Goal: Information Seeking & Learning: Check status

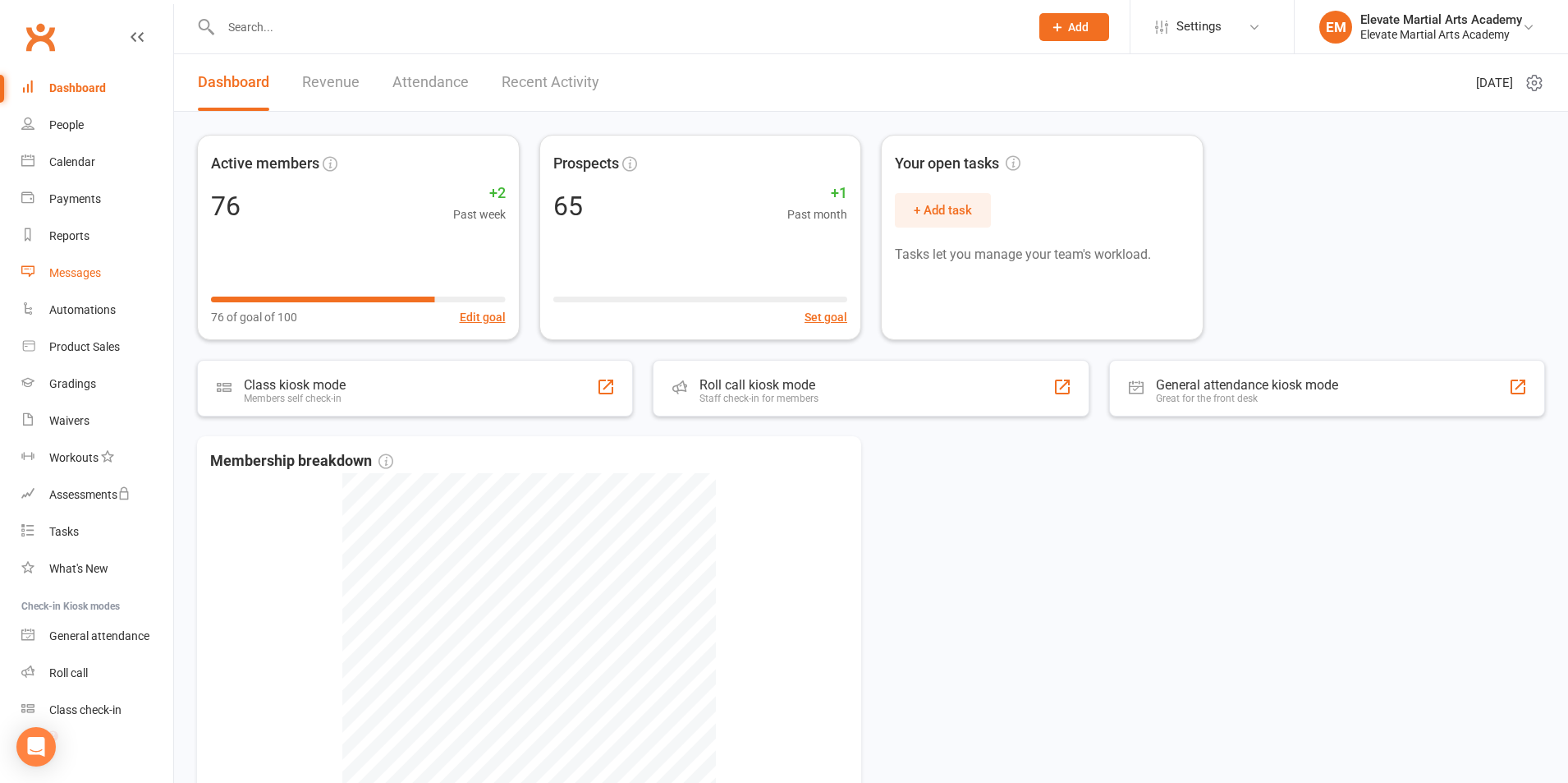
click at [88, 270] on div "Messages" at bounding box center [75, 273] width 52 height 13
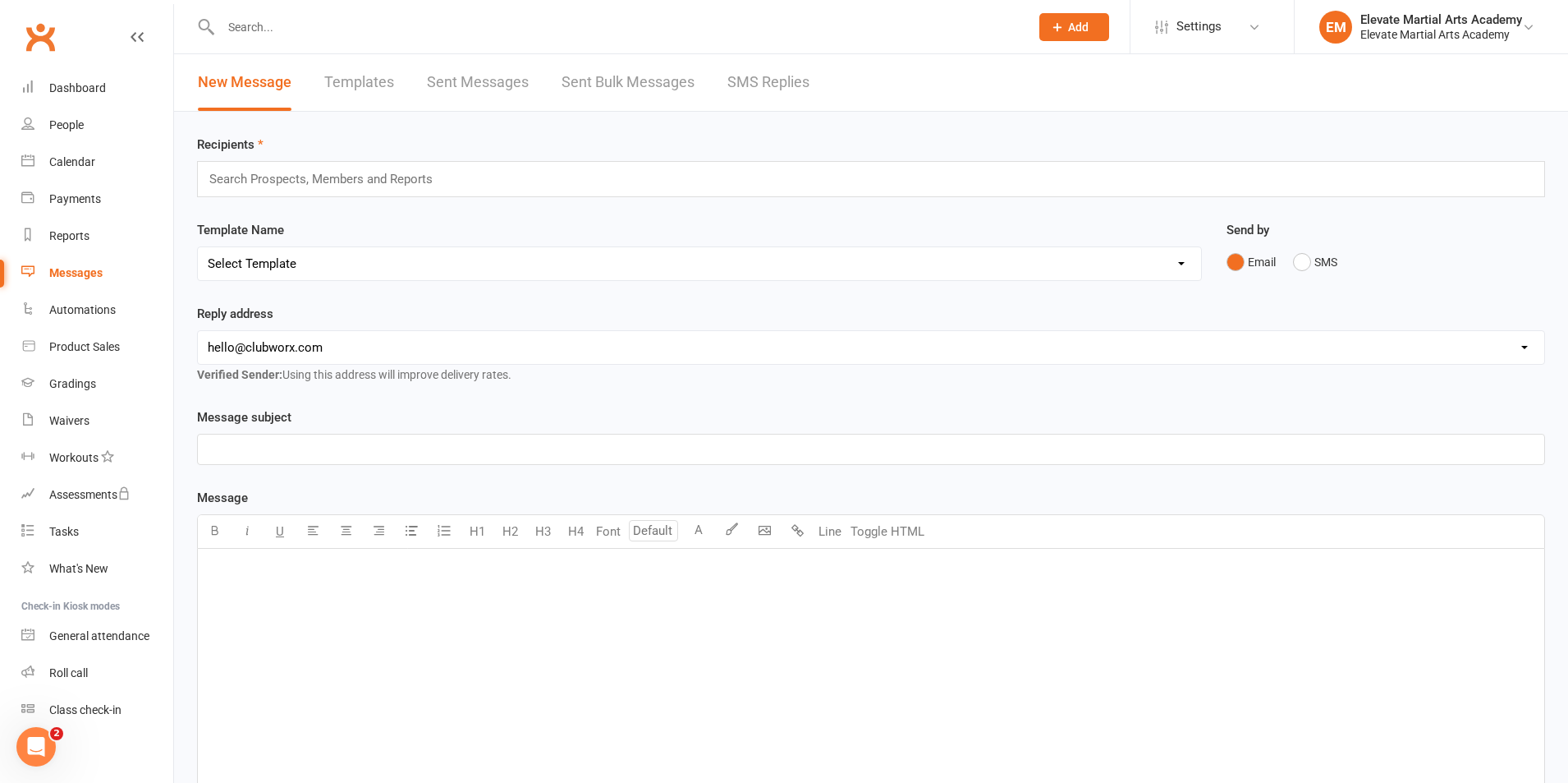
click at [626, 80] on link "Sent Bulk Messages" at bounding box center [628, 83] width 133 height 57
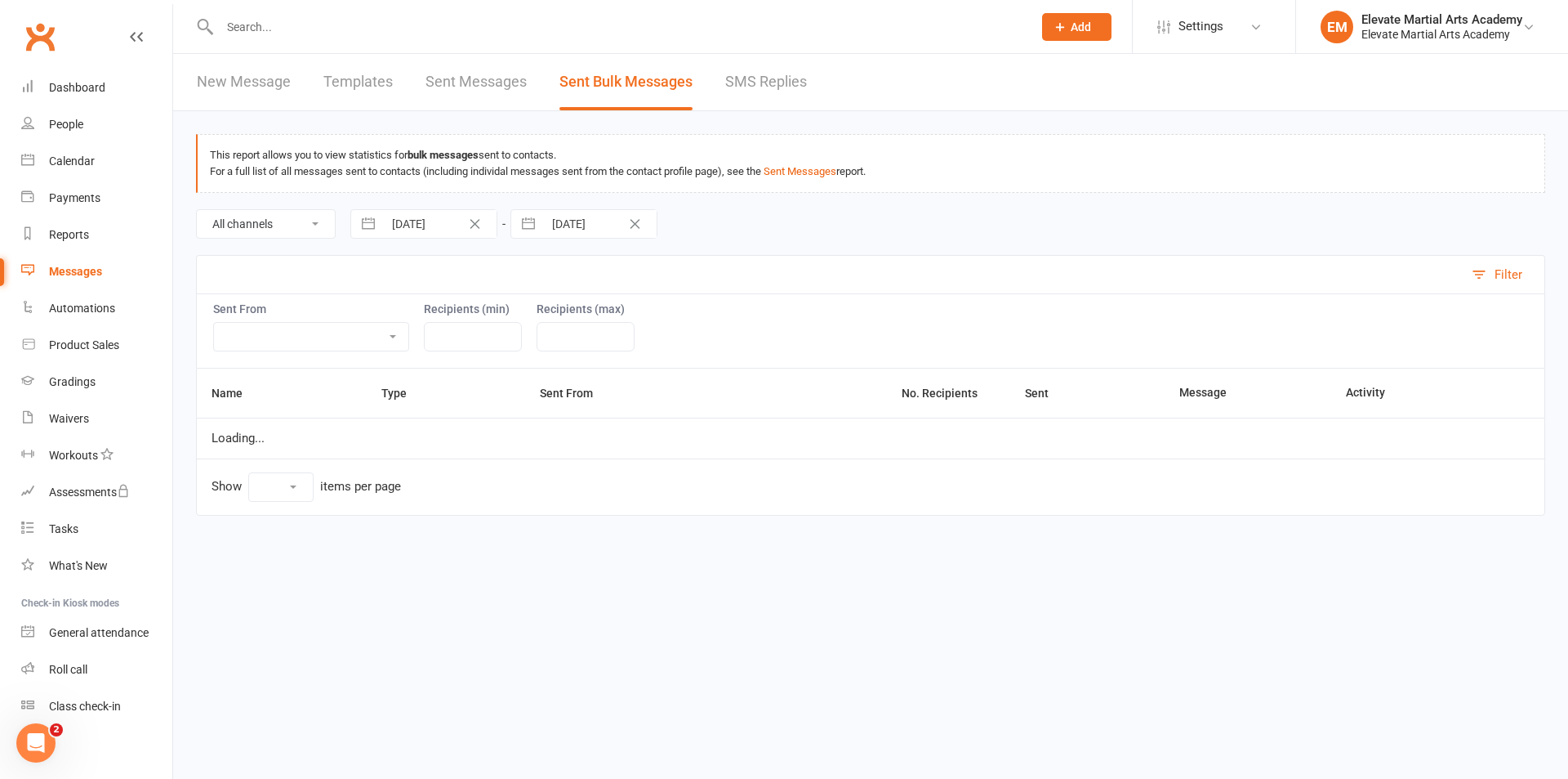
select select "10"
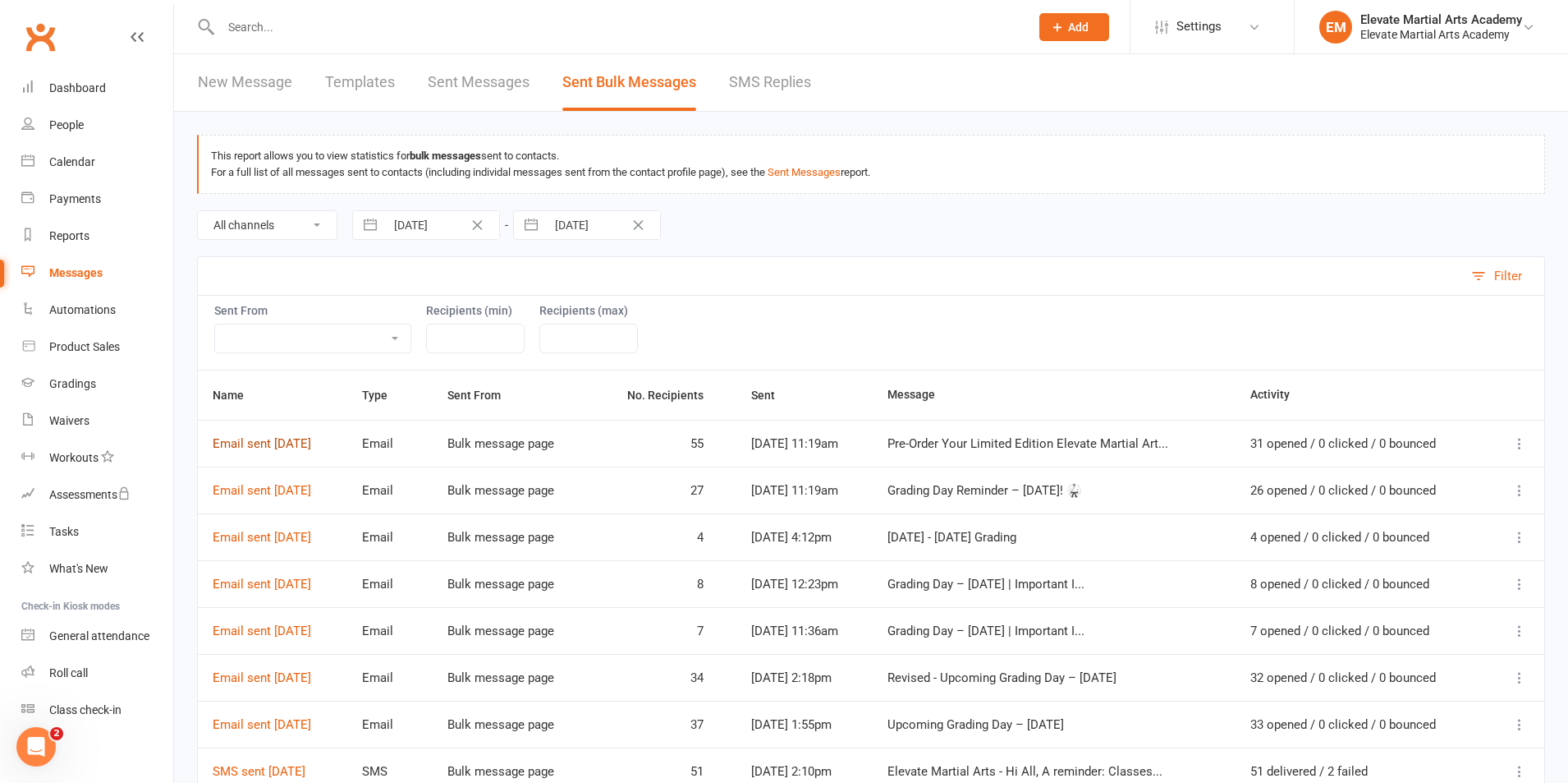
click at [289, 441] on link "Email sent 14 Aug 2025" at bounding box center [262, 444] width 99 height 15
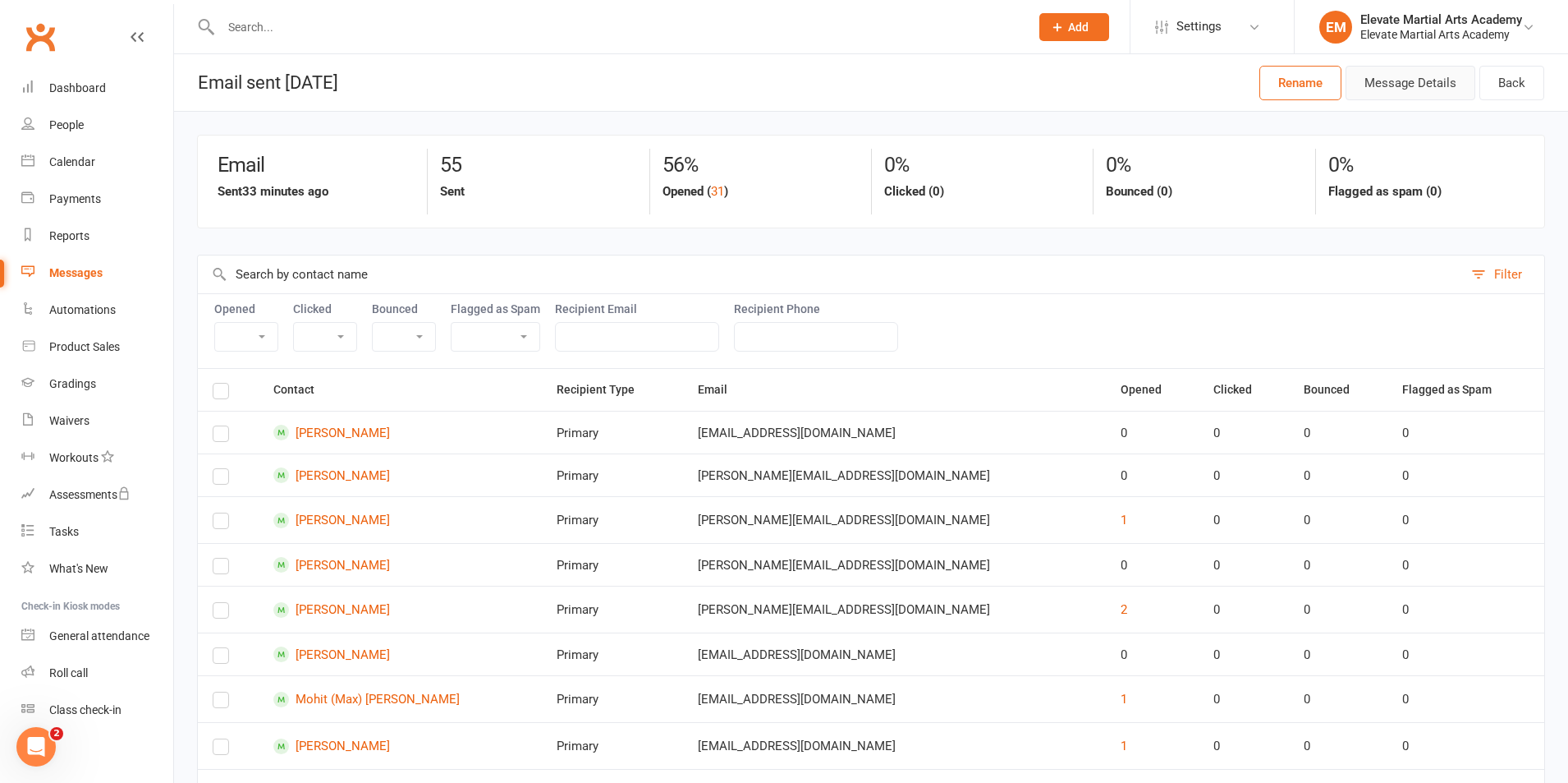
click at [1414, 78] on button "Message Details" at bounding box center [1410, 83] width 130 height 35
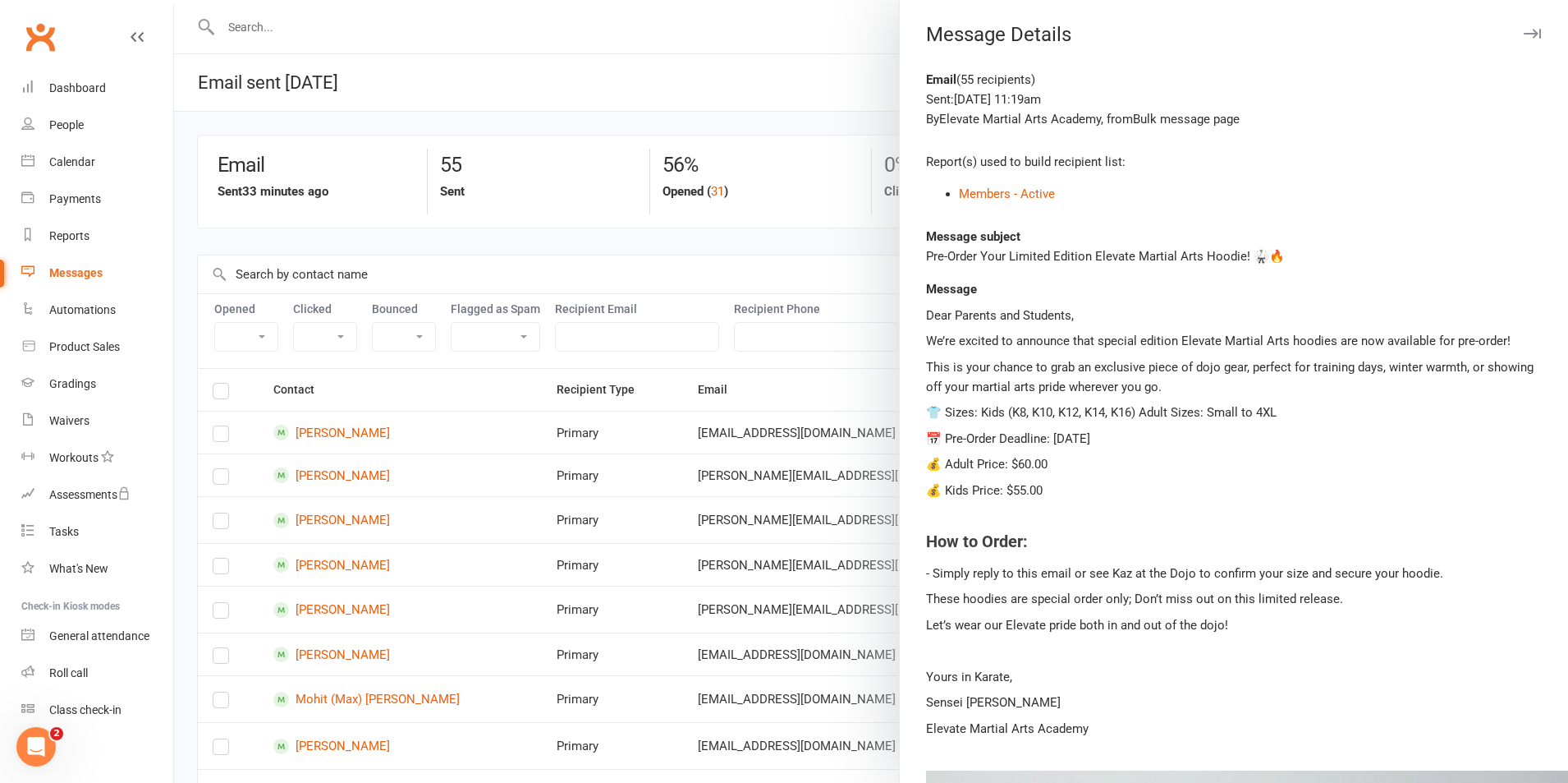
click at [754, 37] on div at bounding box center [871, 391] width 1394 height 783
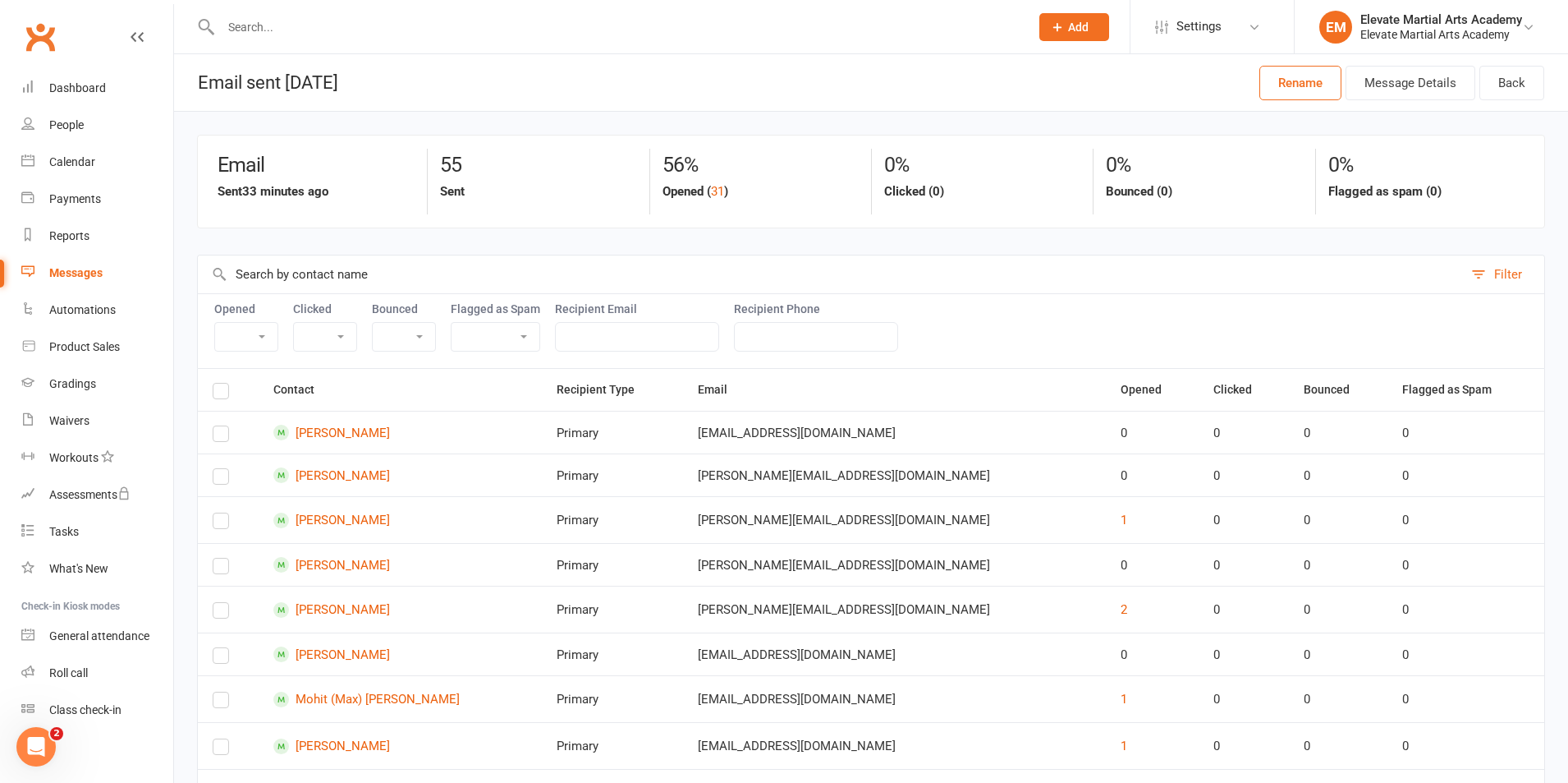
click at [269, 336] on select "Yes No" at bounding box center [247, 336] width 62 height 28
click at [215, 322] on select "Yes No" at bounding box center [247, 336] width 62 height 28
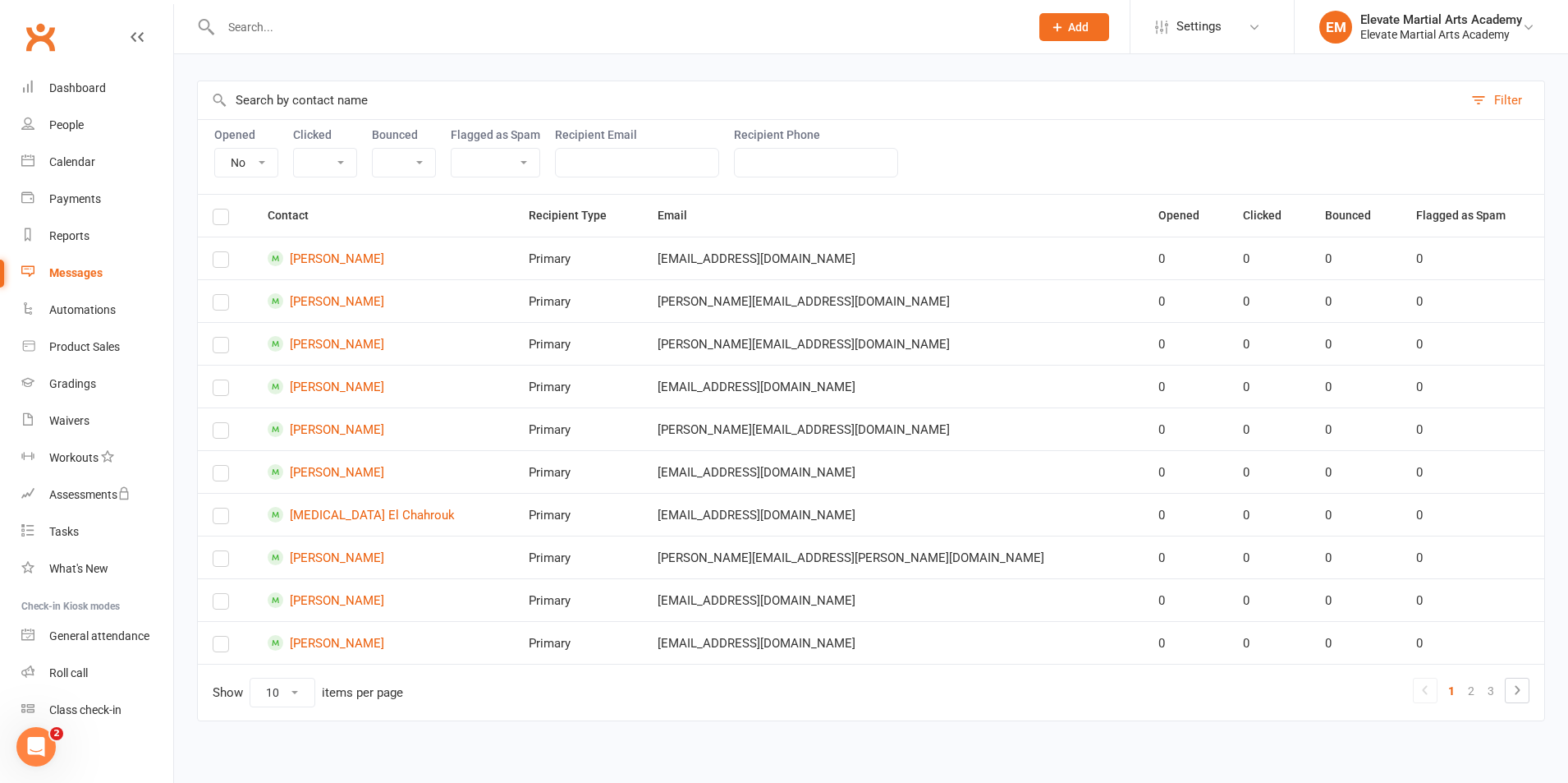
scroll to position [183, 0]
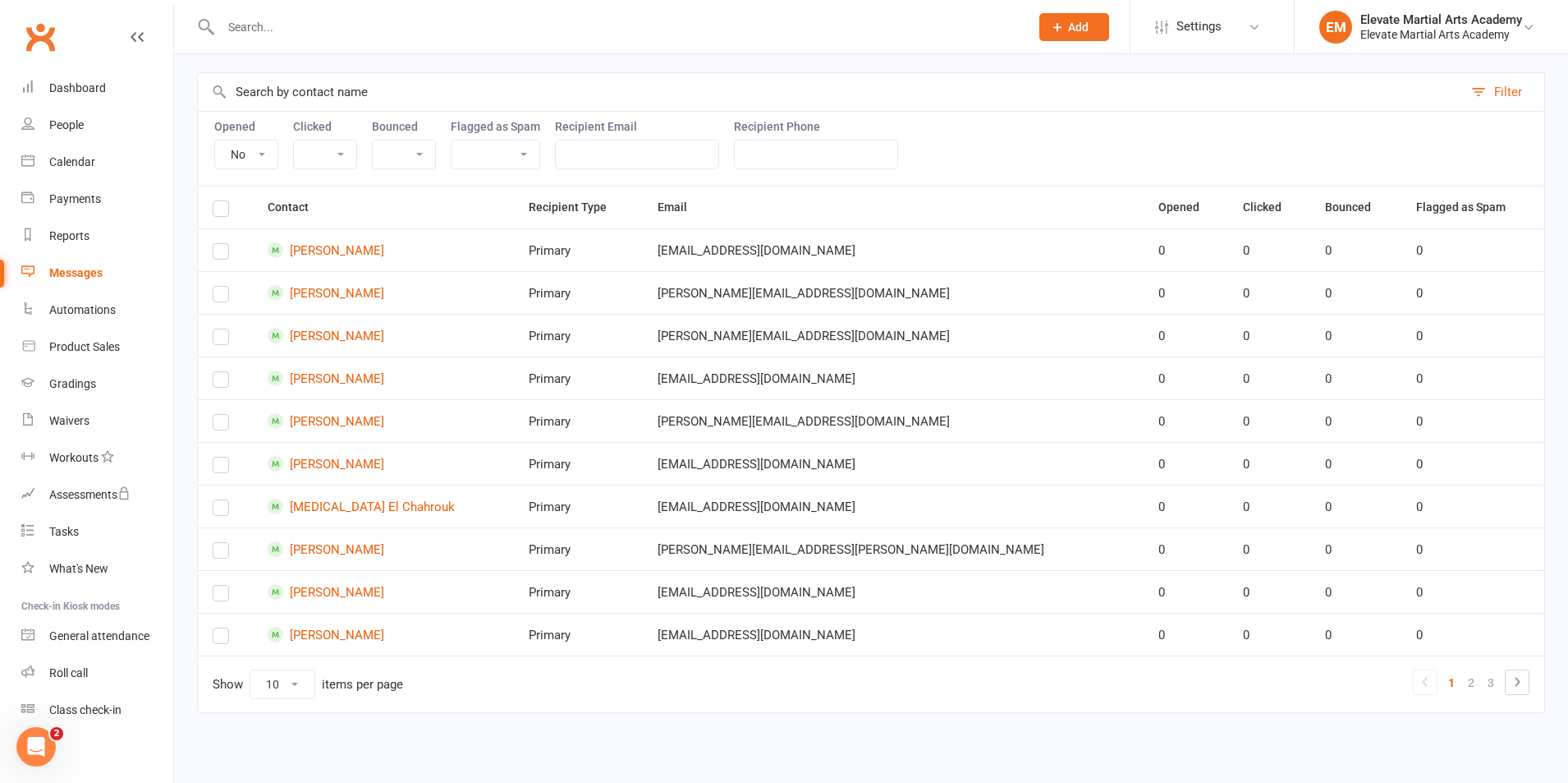
click at [267, 151] on select "Yes No" at bounding box center [247, 154] width 62 height 28
select select "true"
click at [215, 141] on select "Yes No" at bounding box center [247, 154] width 62 height 28
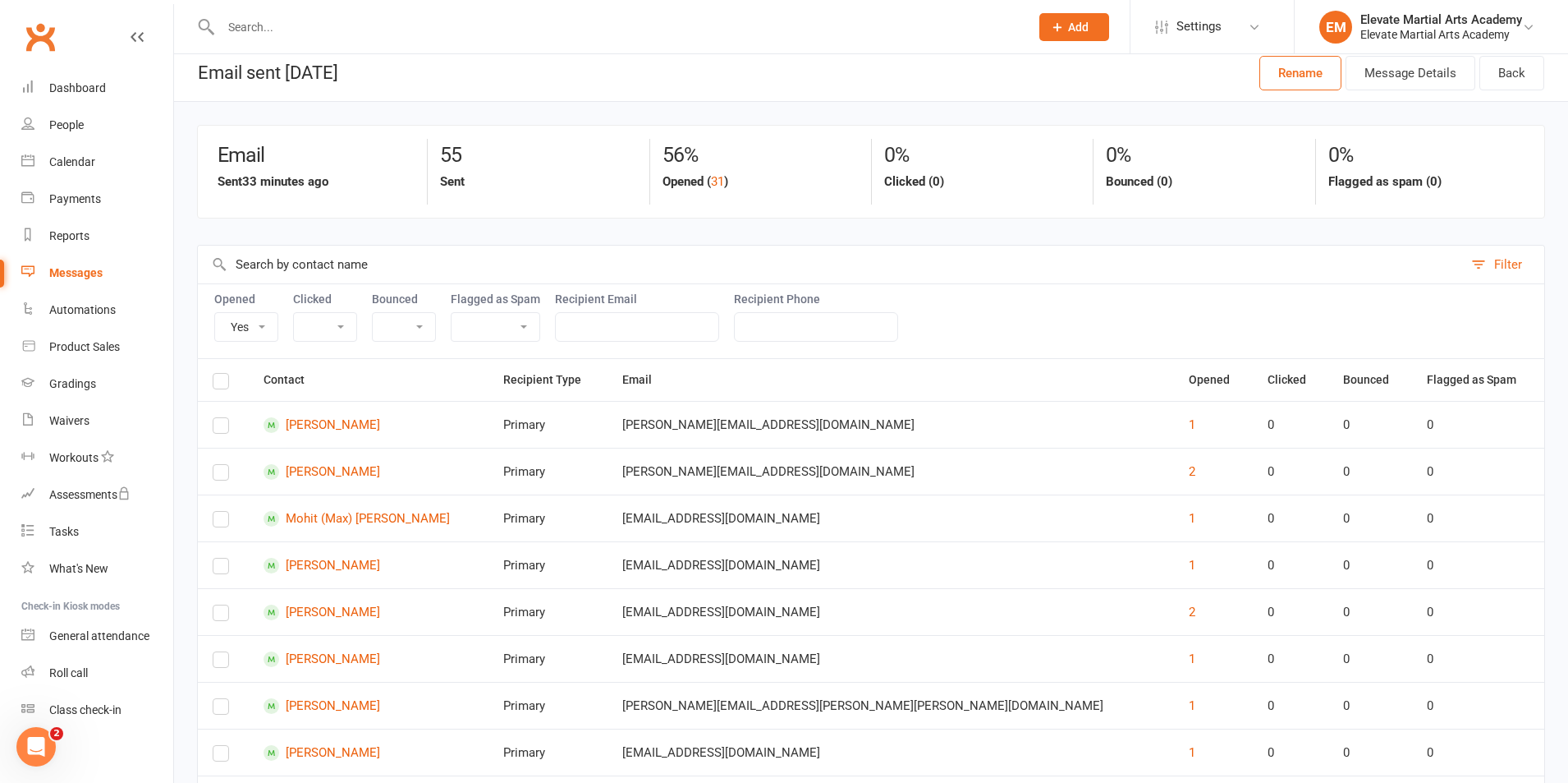
scroll to position [0, 0]
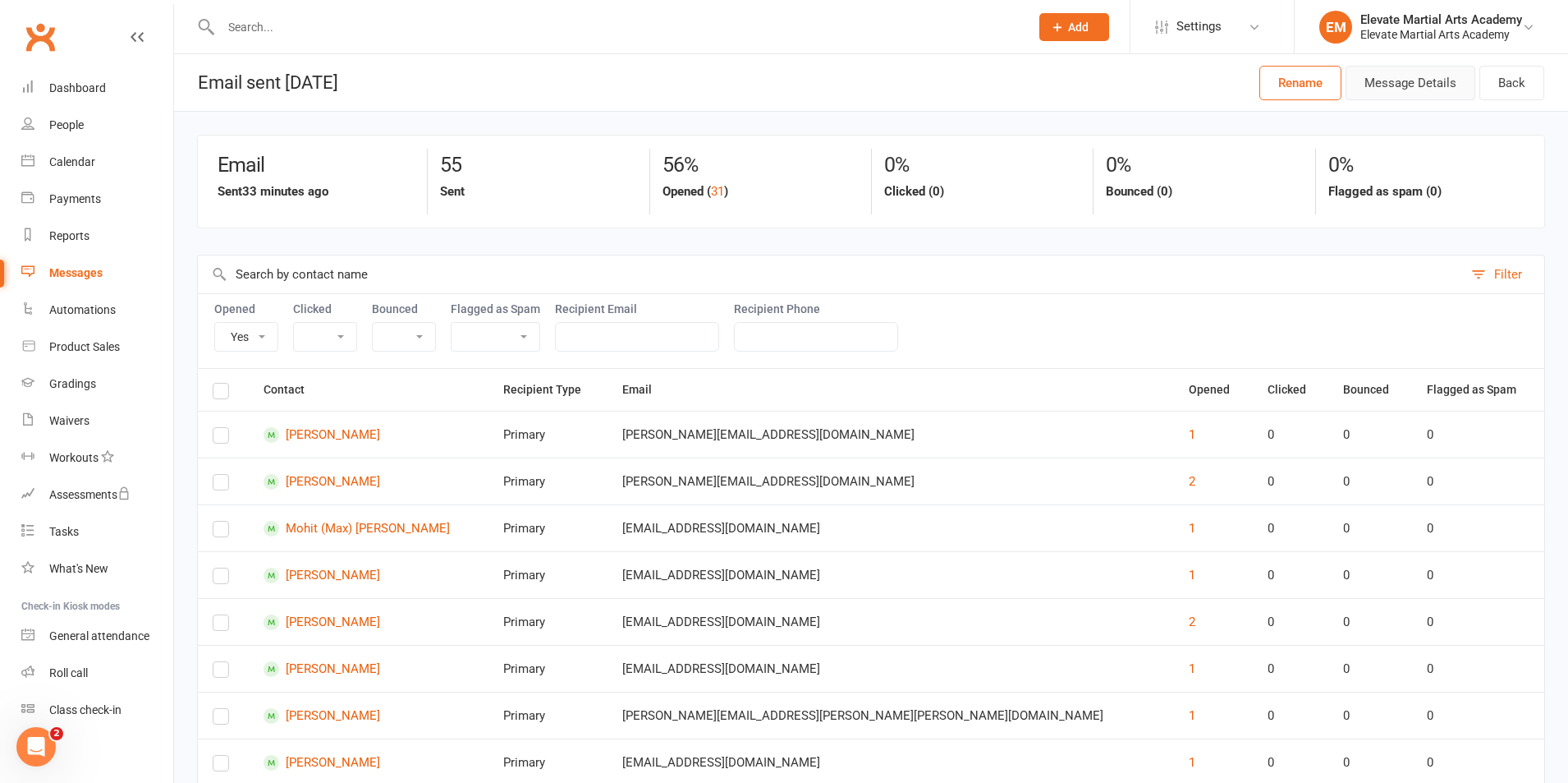
click at [1412, 92] on button "Message Details" at bounding box center [1410, 83] width 130 height 35
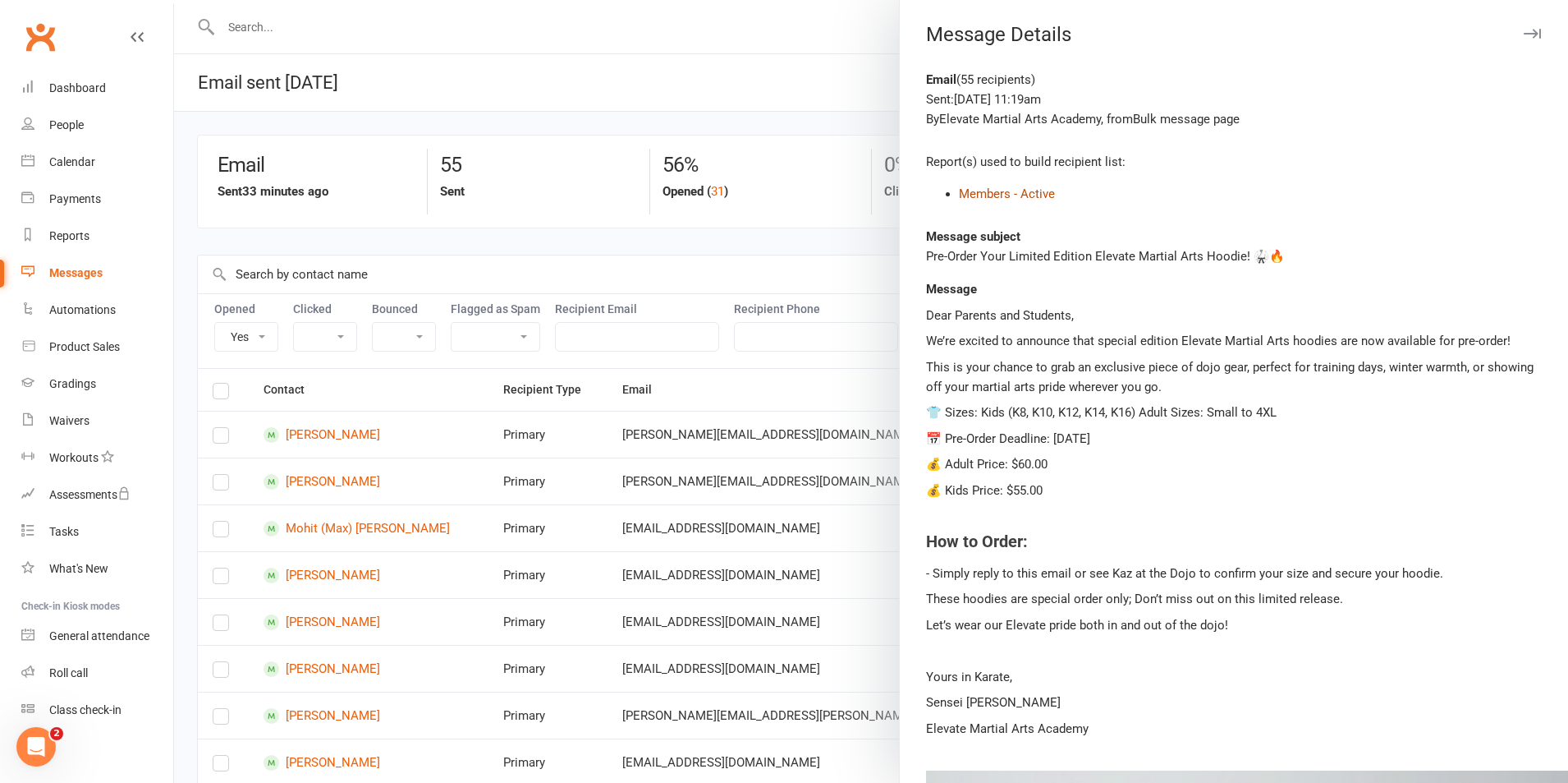
click at [998, 193] on link "Members - Active" at bounding box center [1007, 193] width 96 height 15
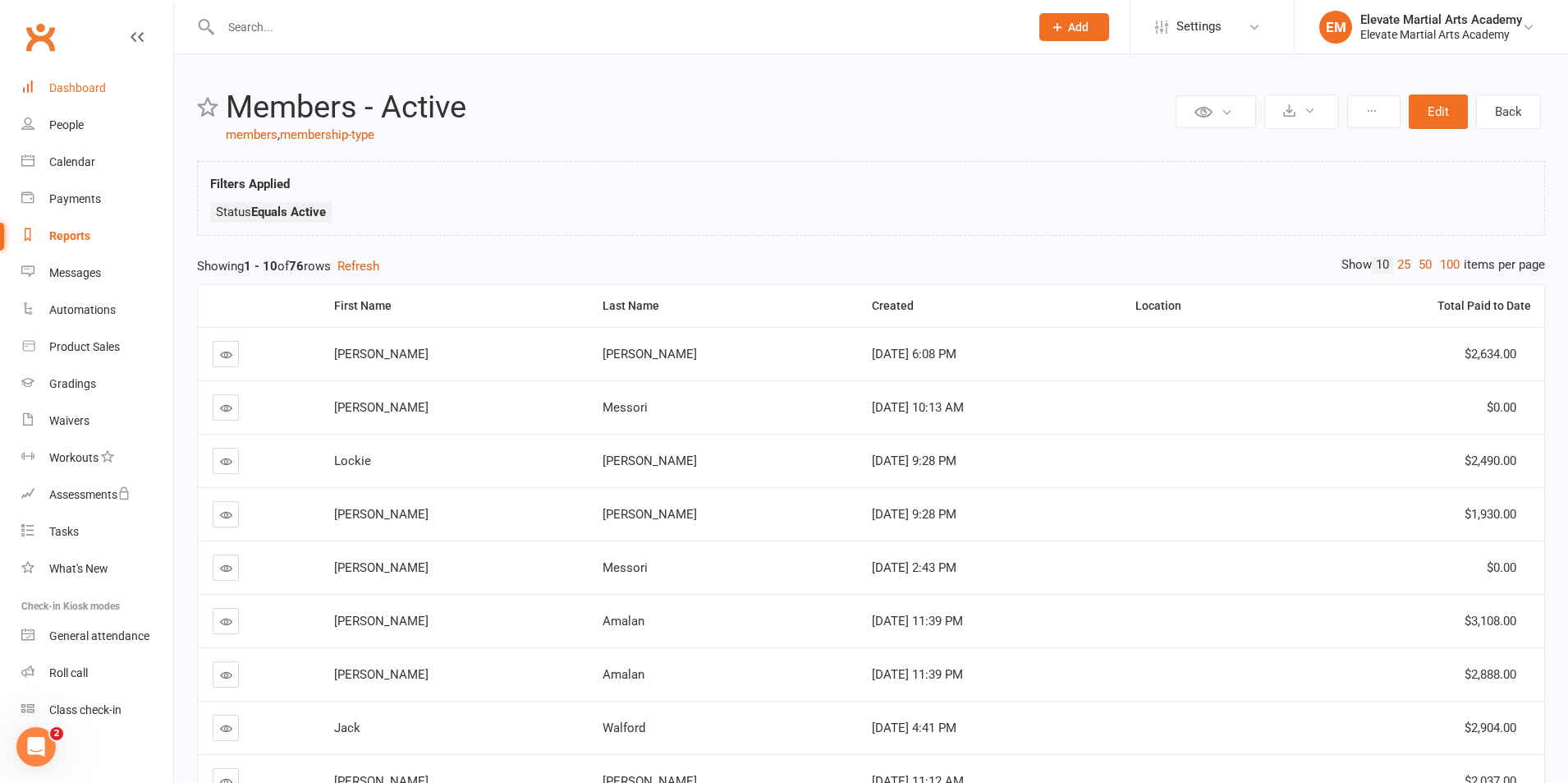
click at [55, 77] on link "Dashboard" at bounding box center [97, 87] width 152 height 37
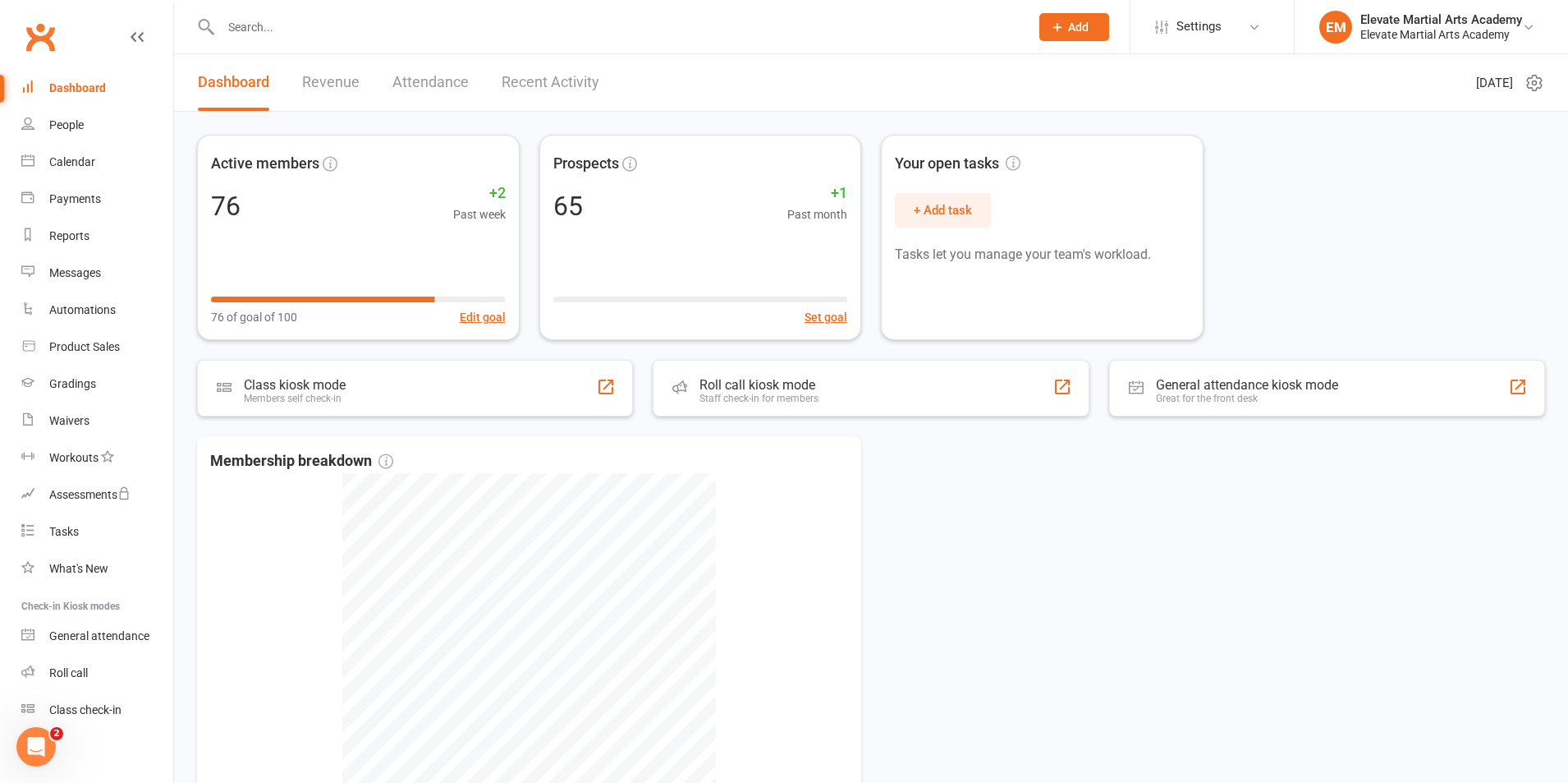
click at [87, 81] on div "Dashboard" at bounding box center [77, 87] width 57 height 13
click at [83, 270] on div "Messages" at bounding box center [75, 273] width 52 height 13
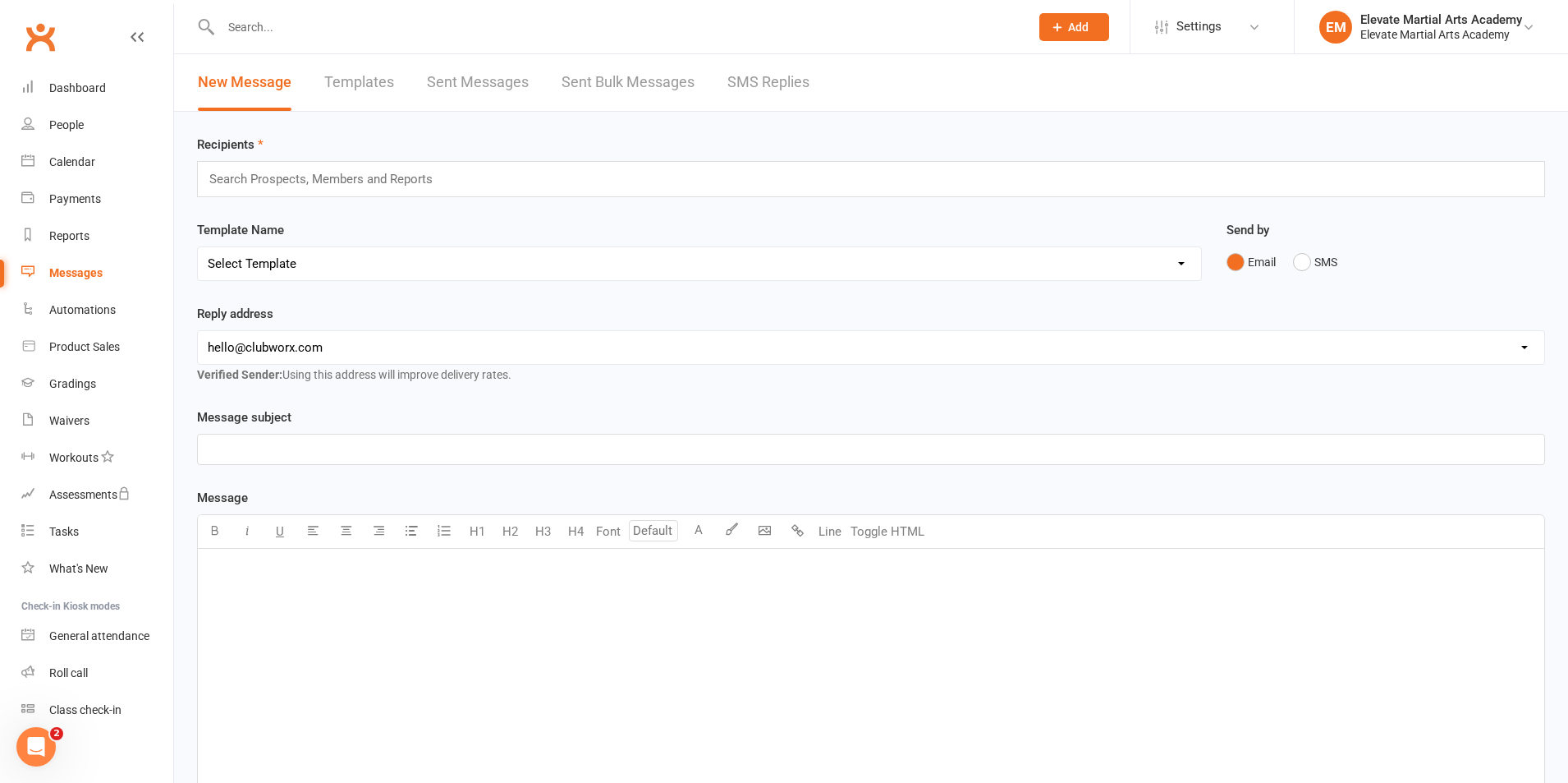
click at [587, 83] on link "Sent Bulk Messages" at bounding box center [628, 83] width 133 height 57
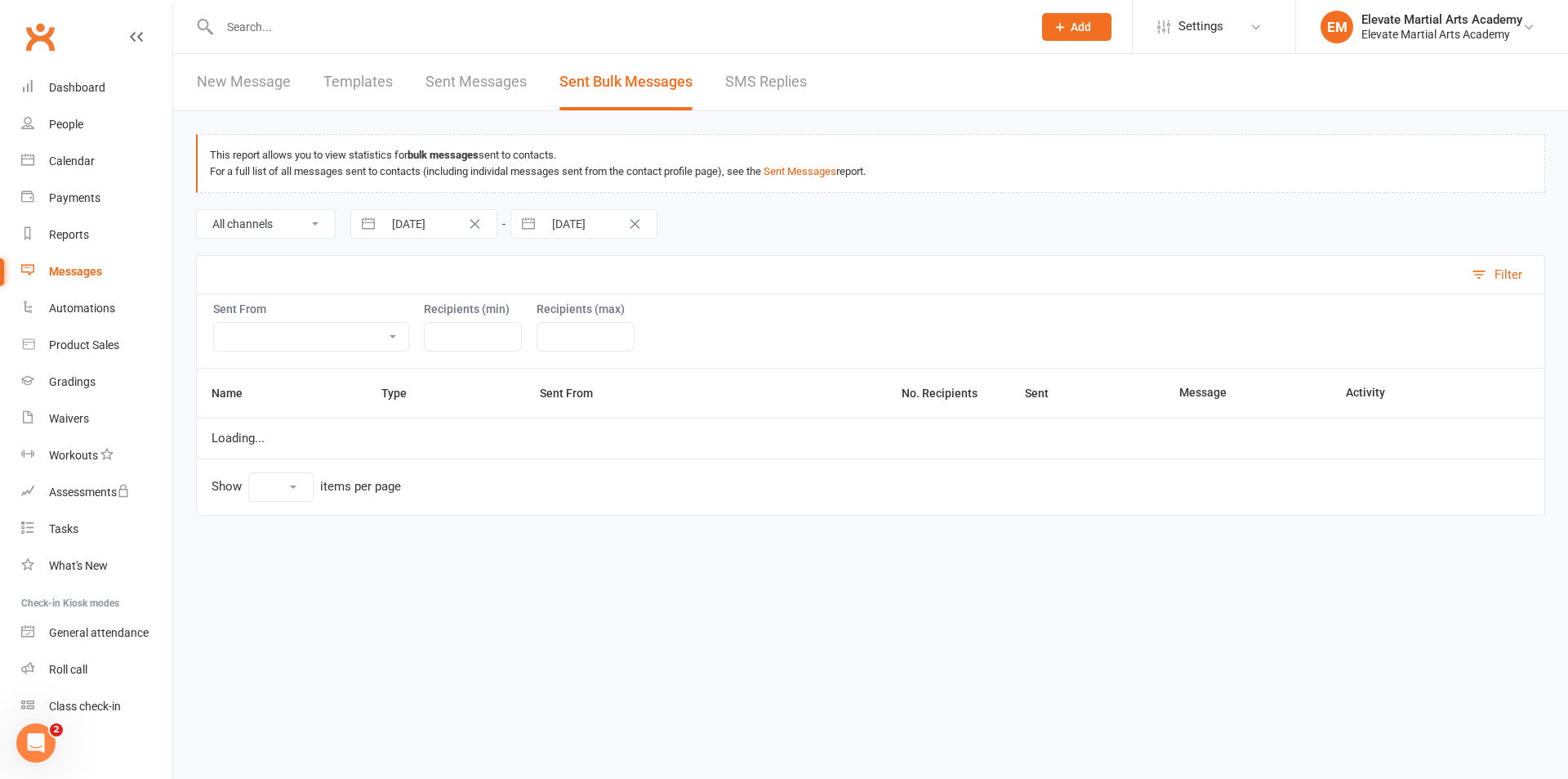
select select "10"
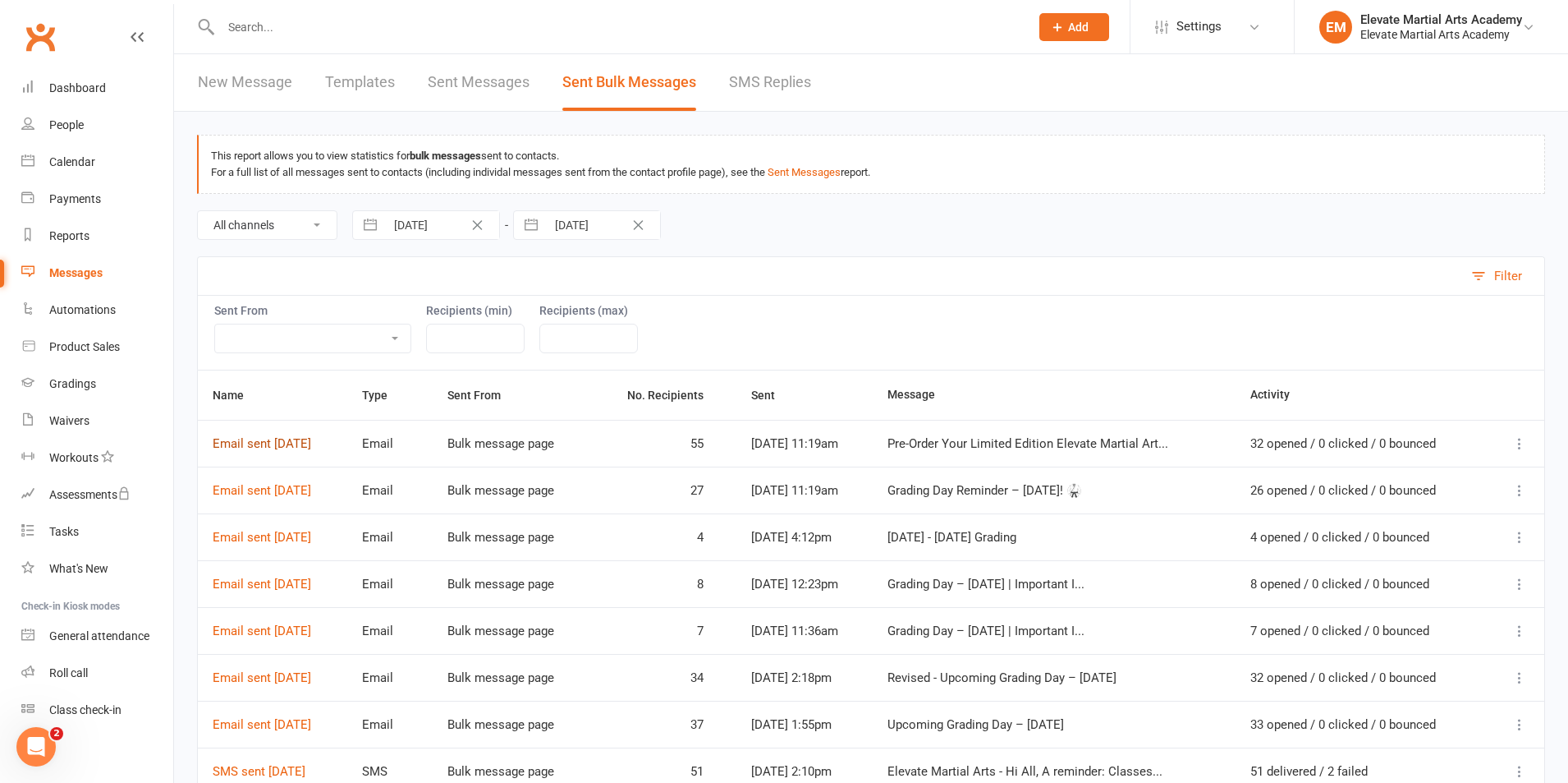
click at [297, 443] on link "Email sent 14 Aug 2025" at bounding box center [262, 444] width 99 height 15
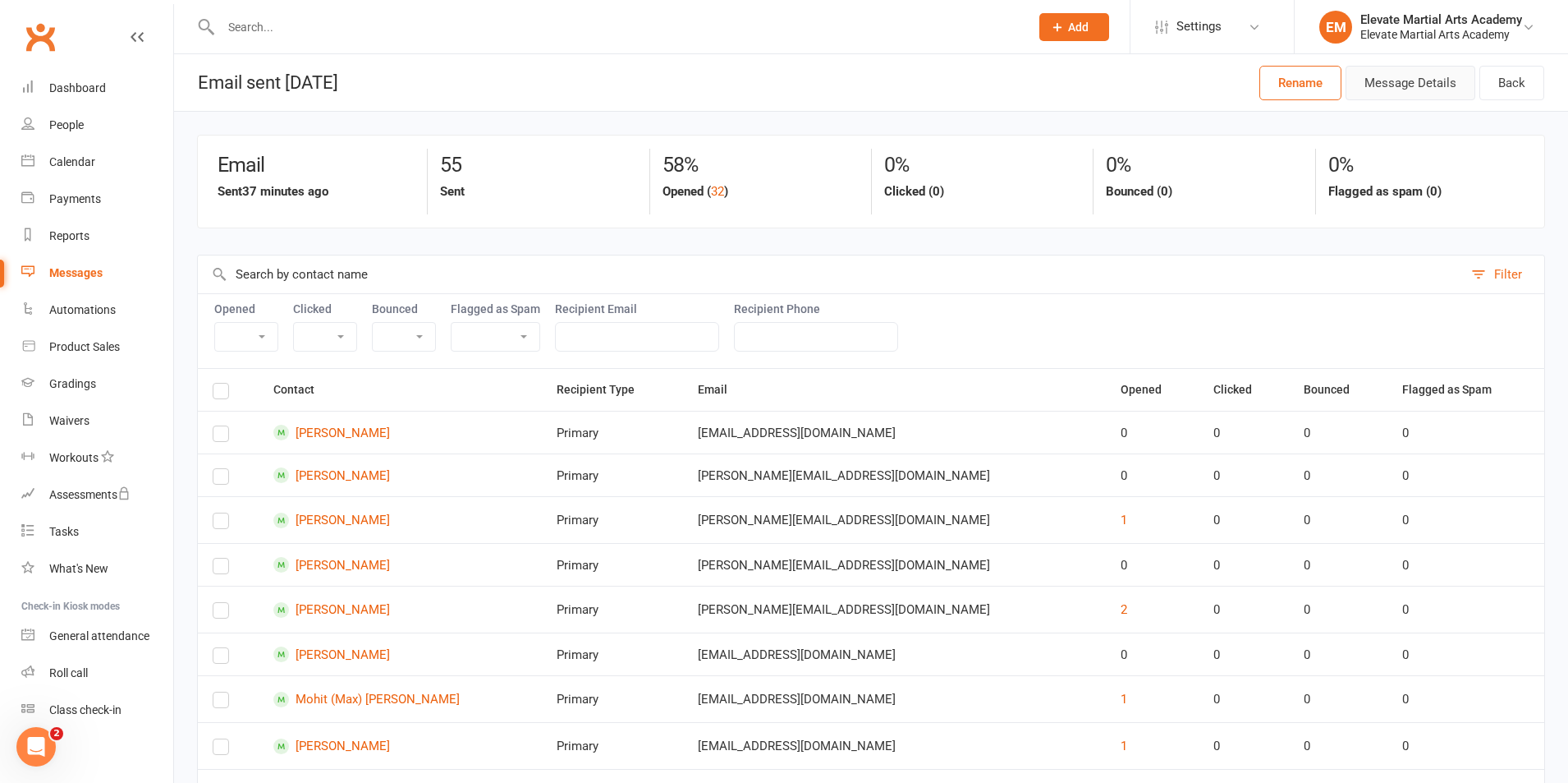
click at [1404, 94] on button "Message Details" at bounding box center [1410, 83] width 130 height 35
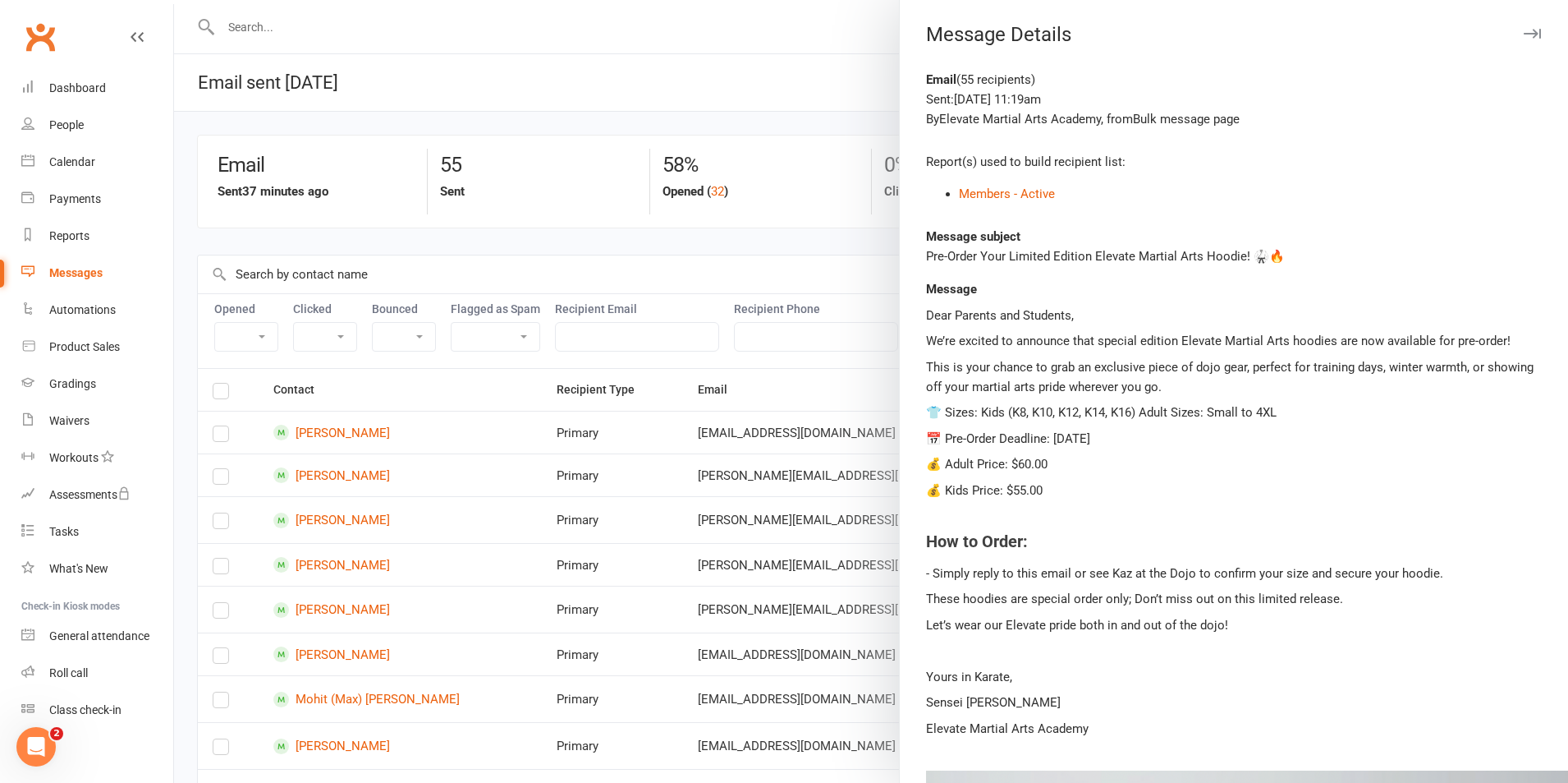
click at [820, 21] on div at bounding box center [871, 391] width 1394 height 783
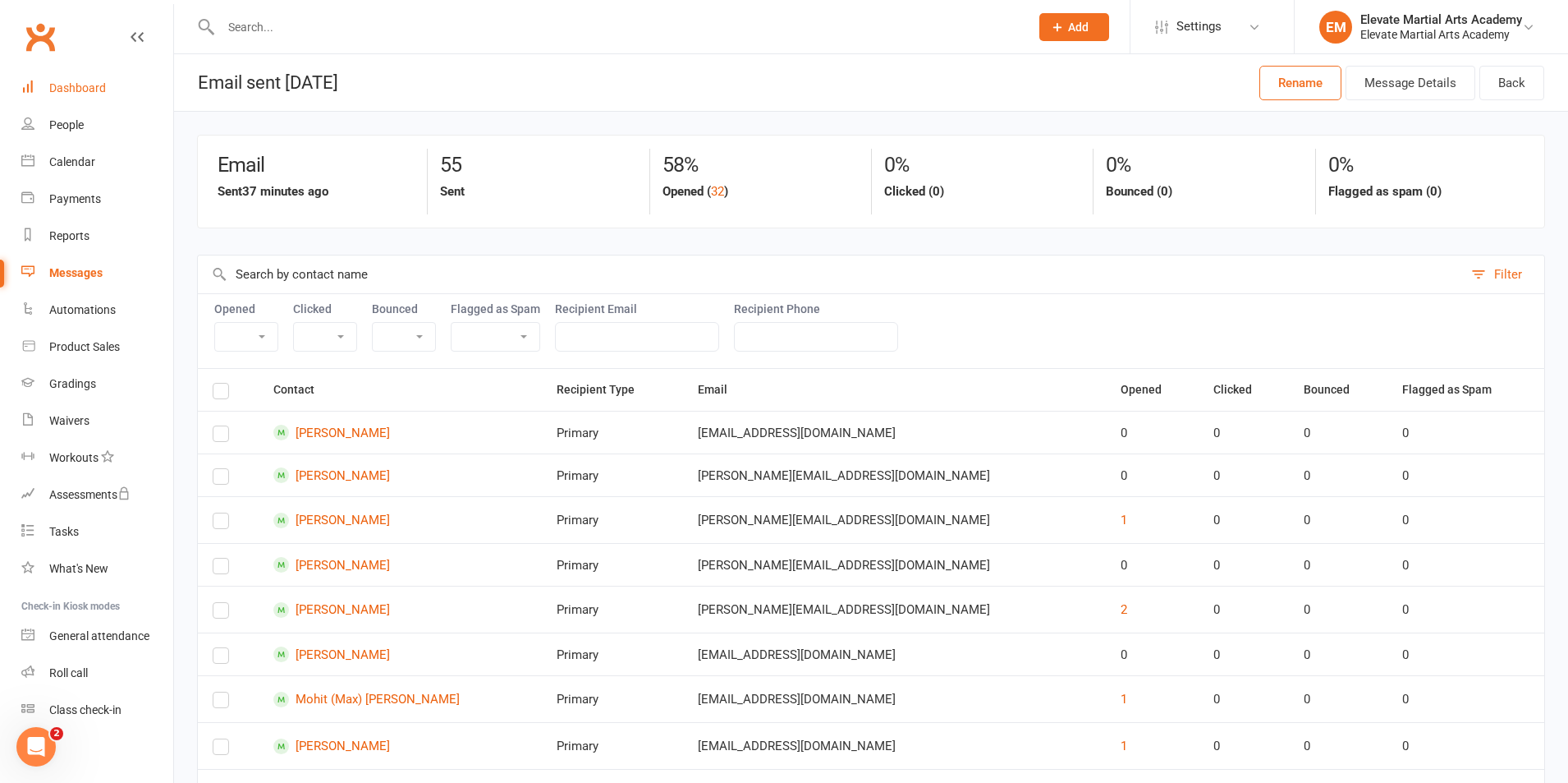
click at [50, 83] on div "Dashboard" at bounding box center [77, 87] width 57 height 13
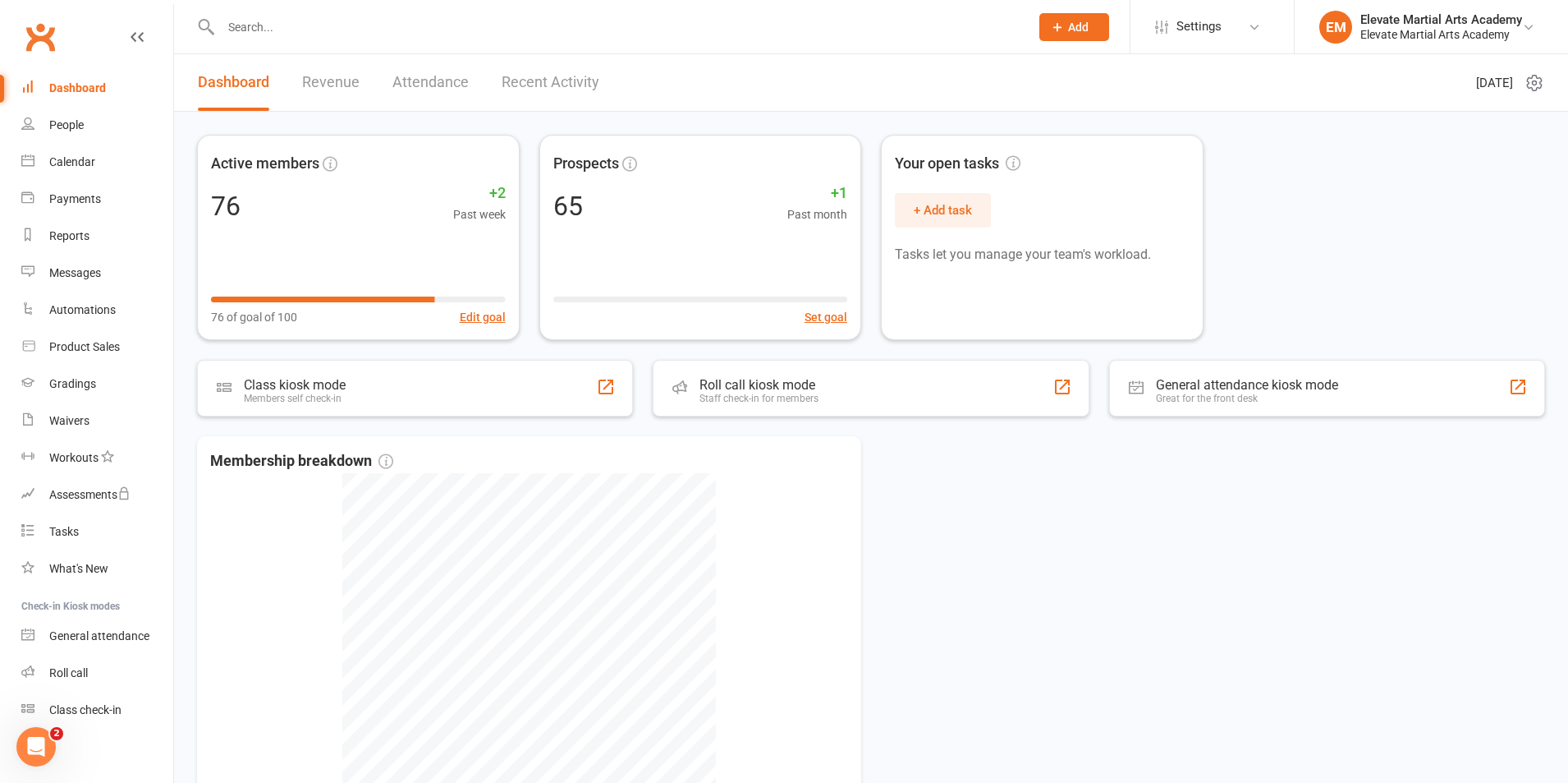
click at [252, 37] on input "text" at bounding box center [617, 28] width 802 height 23
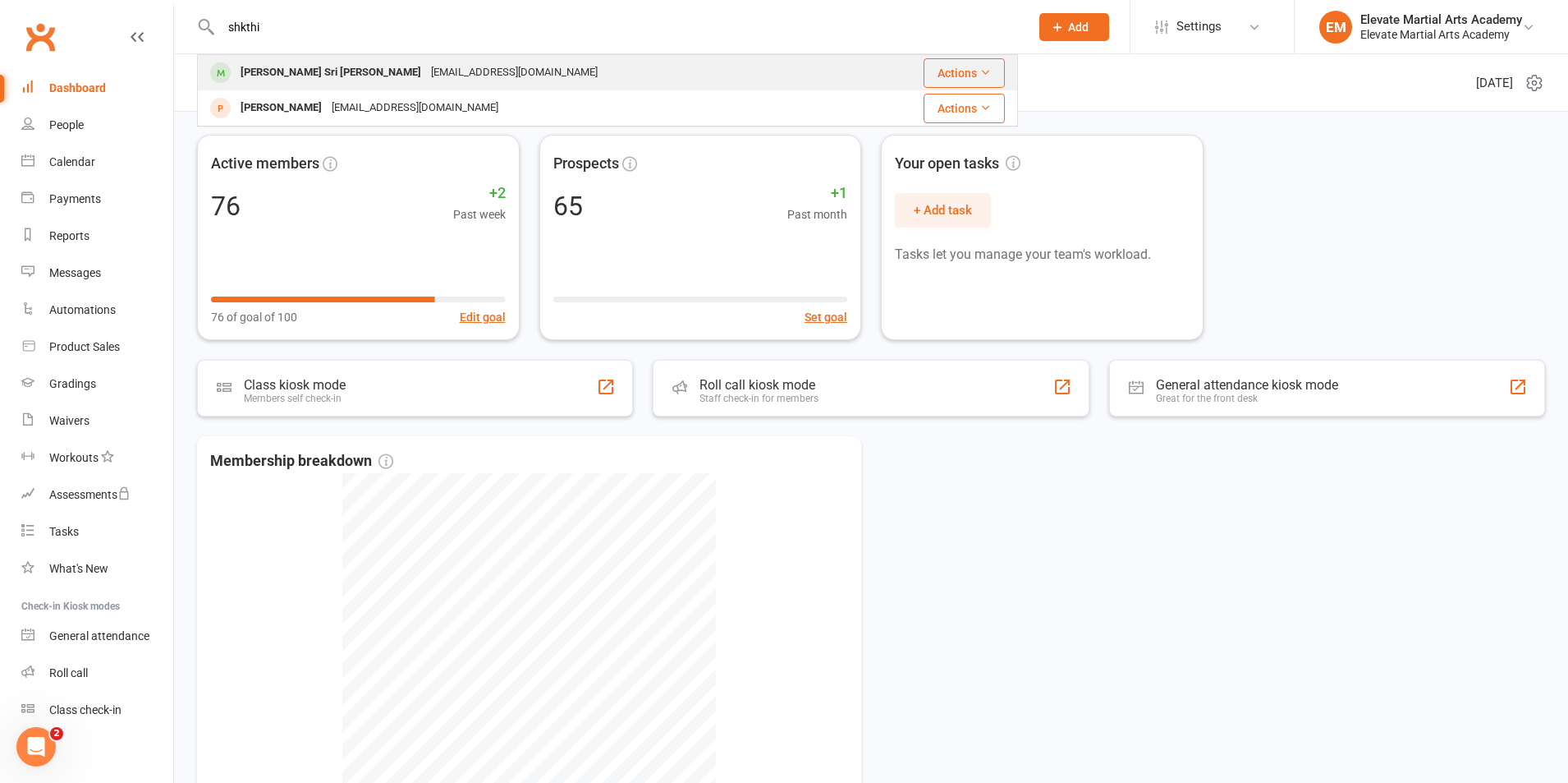
type input "shkthi"
click at [296, 63] on div "Shakthi Sri Deepan" at bounding box center [331, 72] width 191 height 24
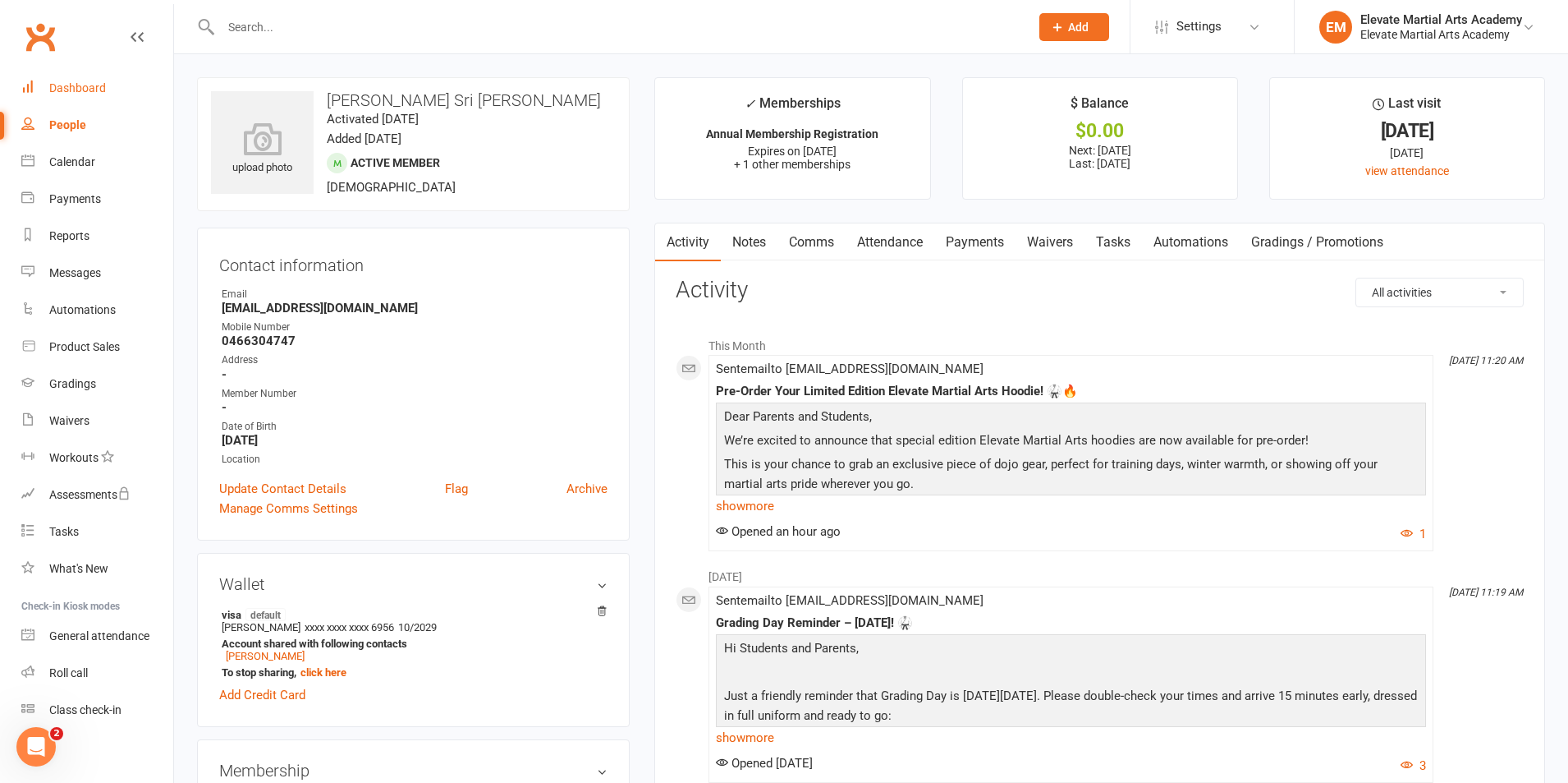
click at [76, 86] on div "Dashboard" at bounding box center [77, 87] width 57 height 13
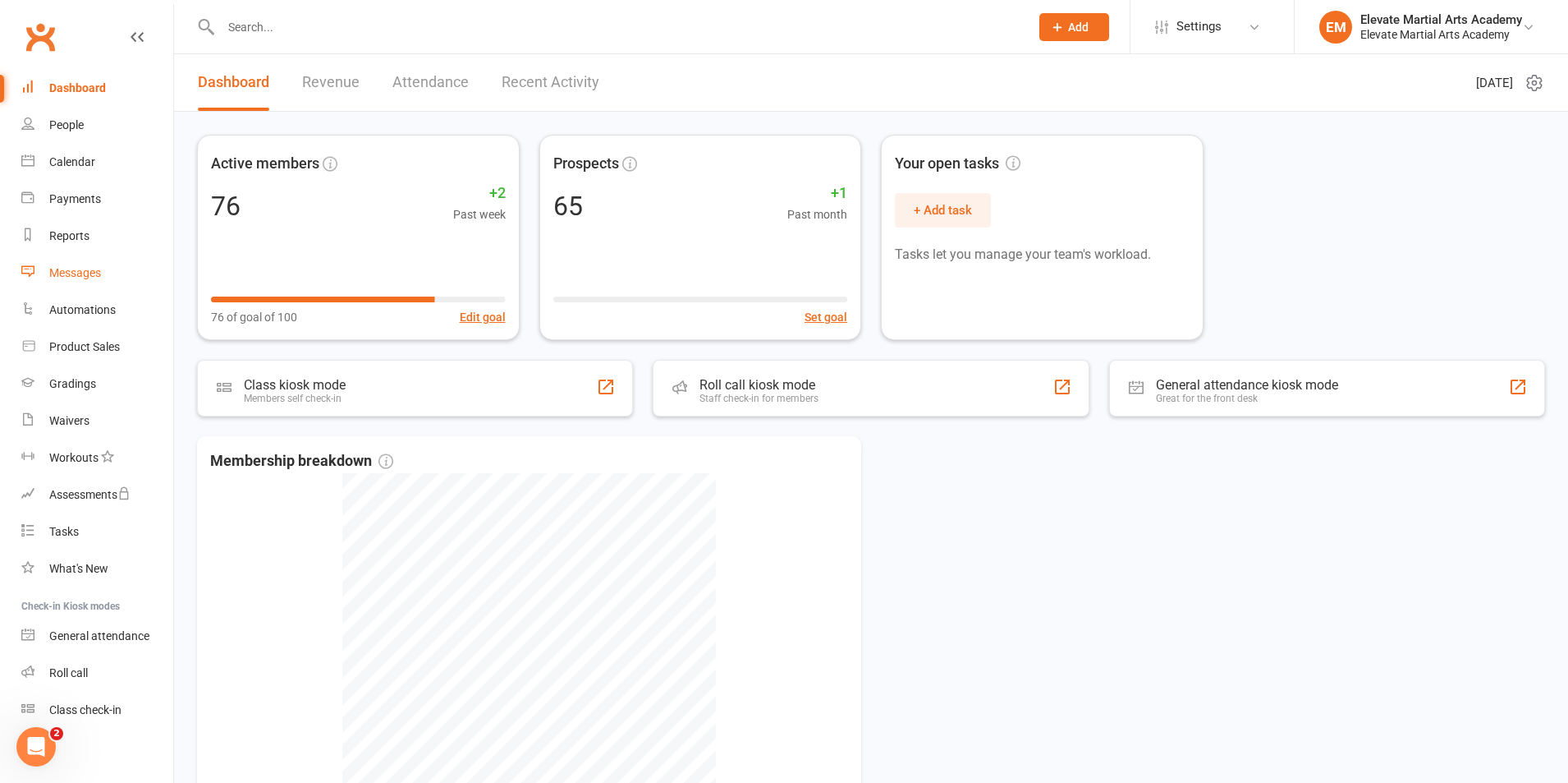
click at [88, 274] on div "Messages" at bounding box center [75, 273] width 52 height 13
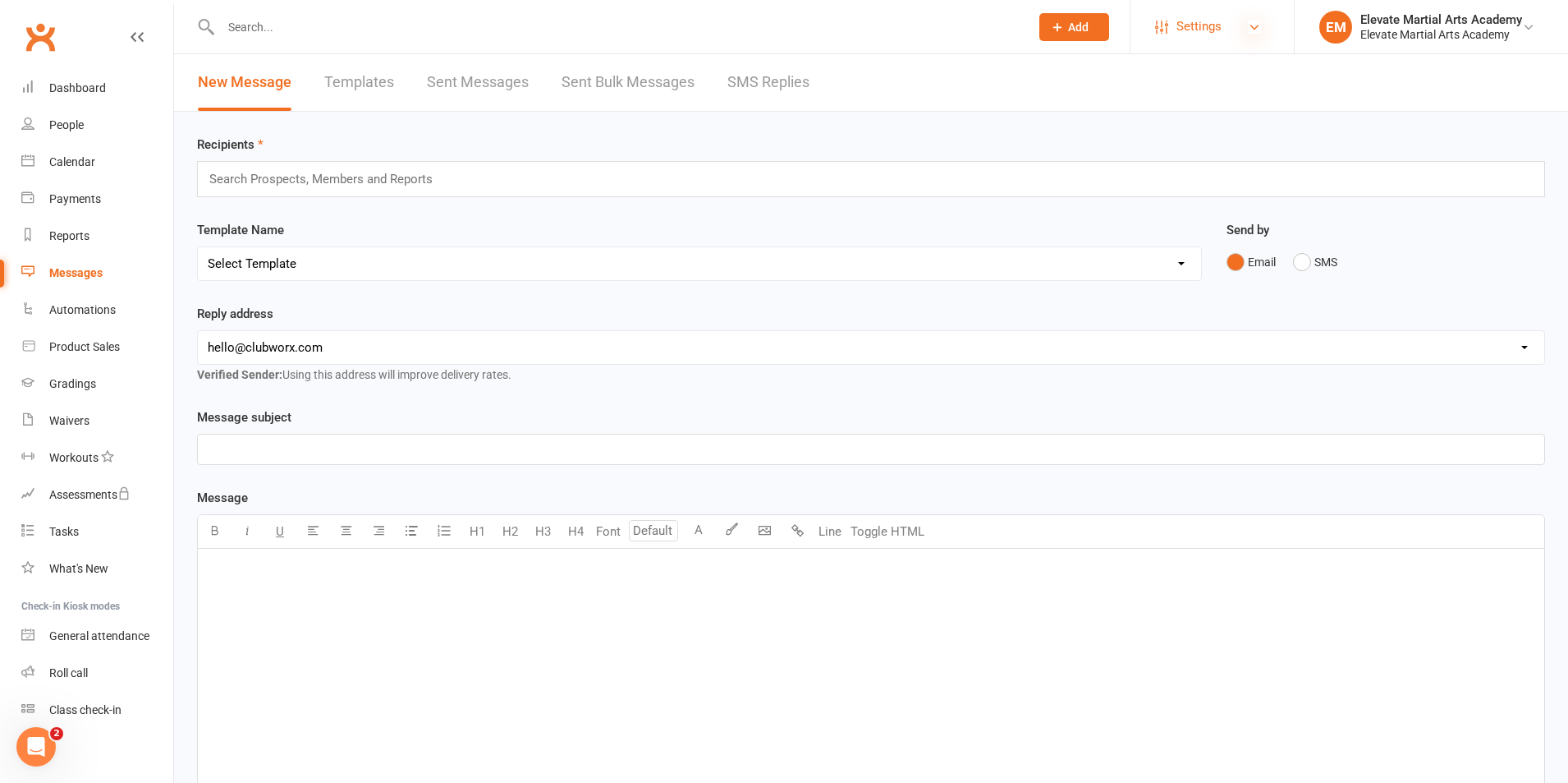
click at [1259, 21] on icon at bounding box center [1255, 27] width 13 height 13
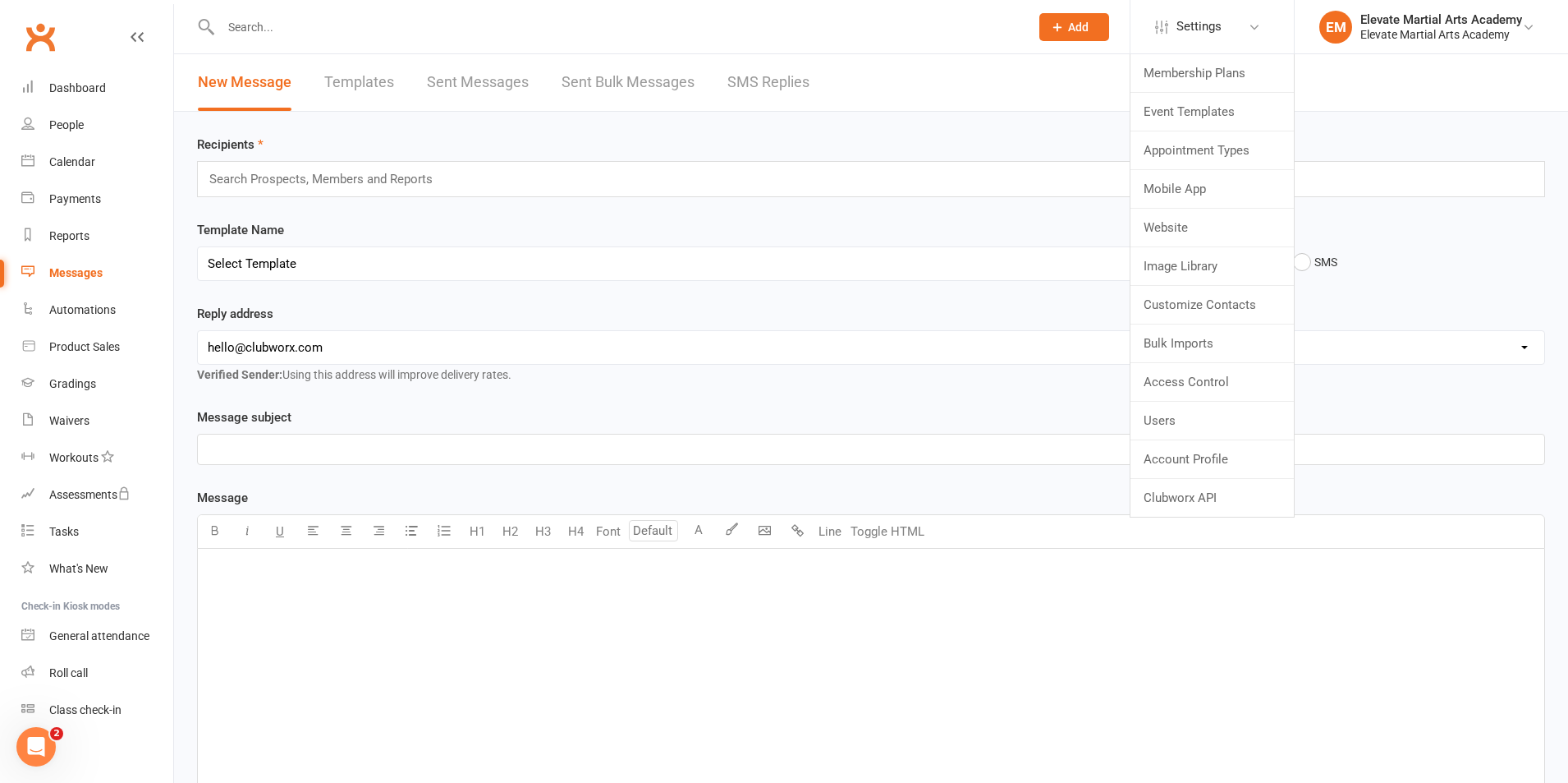
click at [466, 87] on link "Sent Messages" at bounding box center [477, 83] width 102 height 57
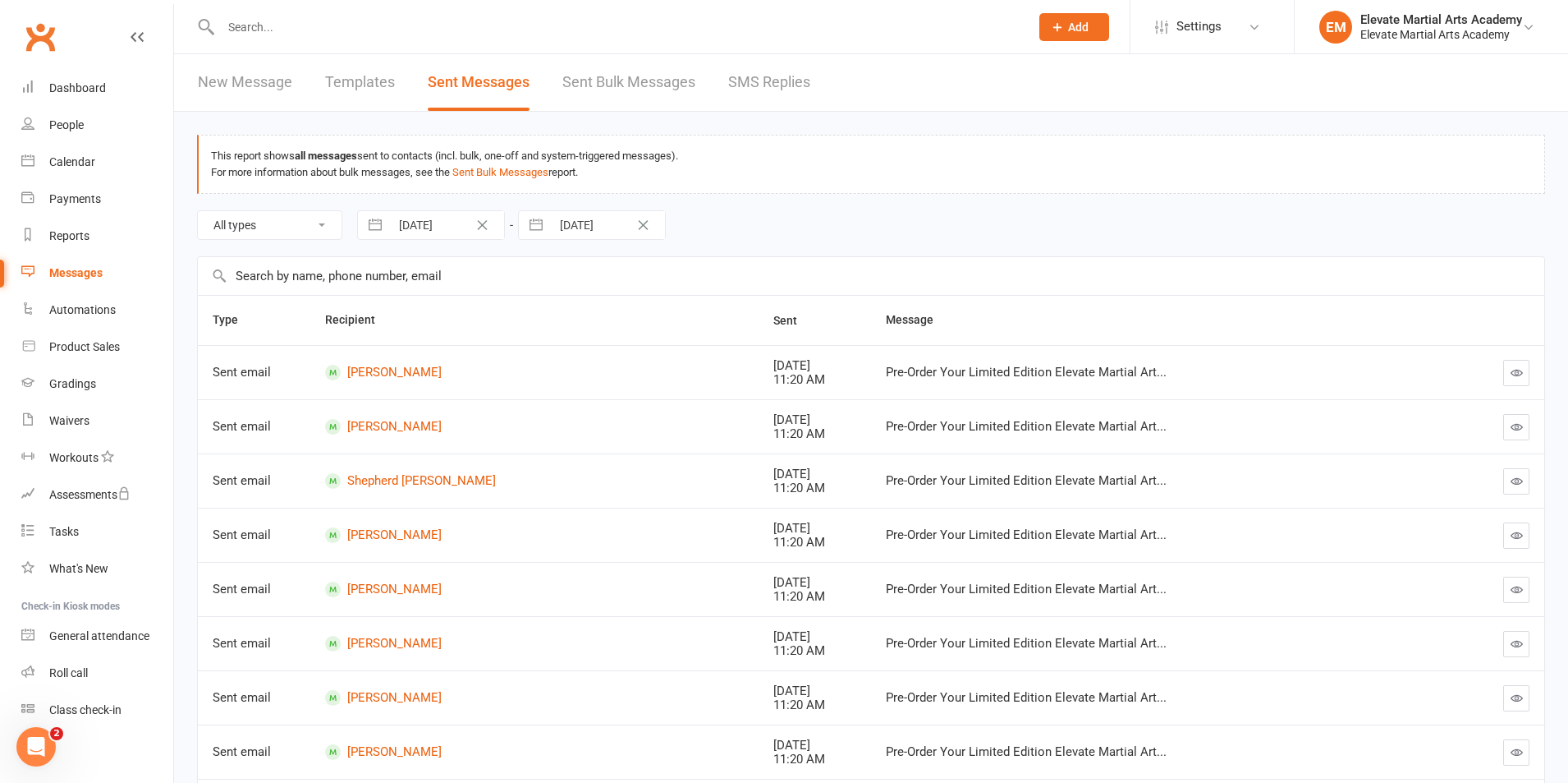
click at [1511, 369] on icon "button" at bounding box center [1517, 372] width 12 height 12
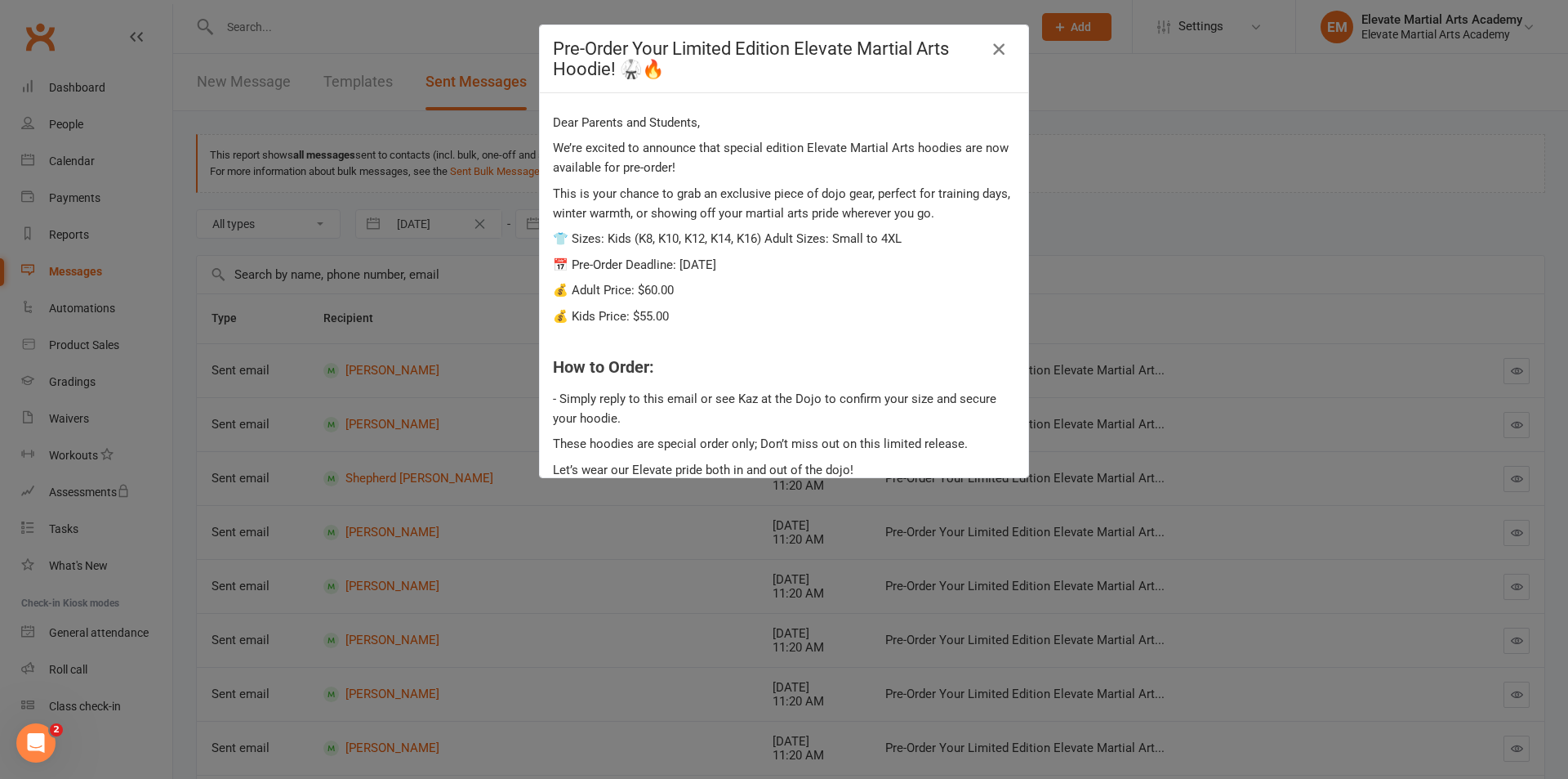
click at [994, 48] on icon "button" at bounding box center [999, 49] width 19 height 19
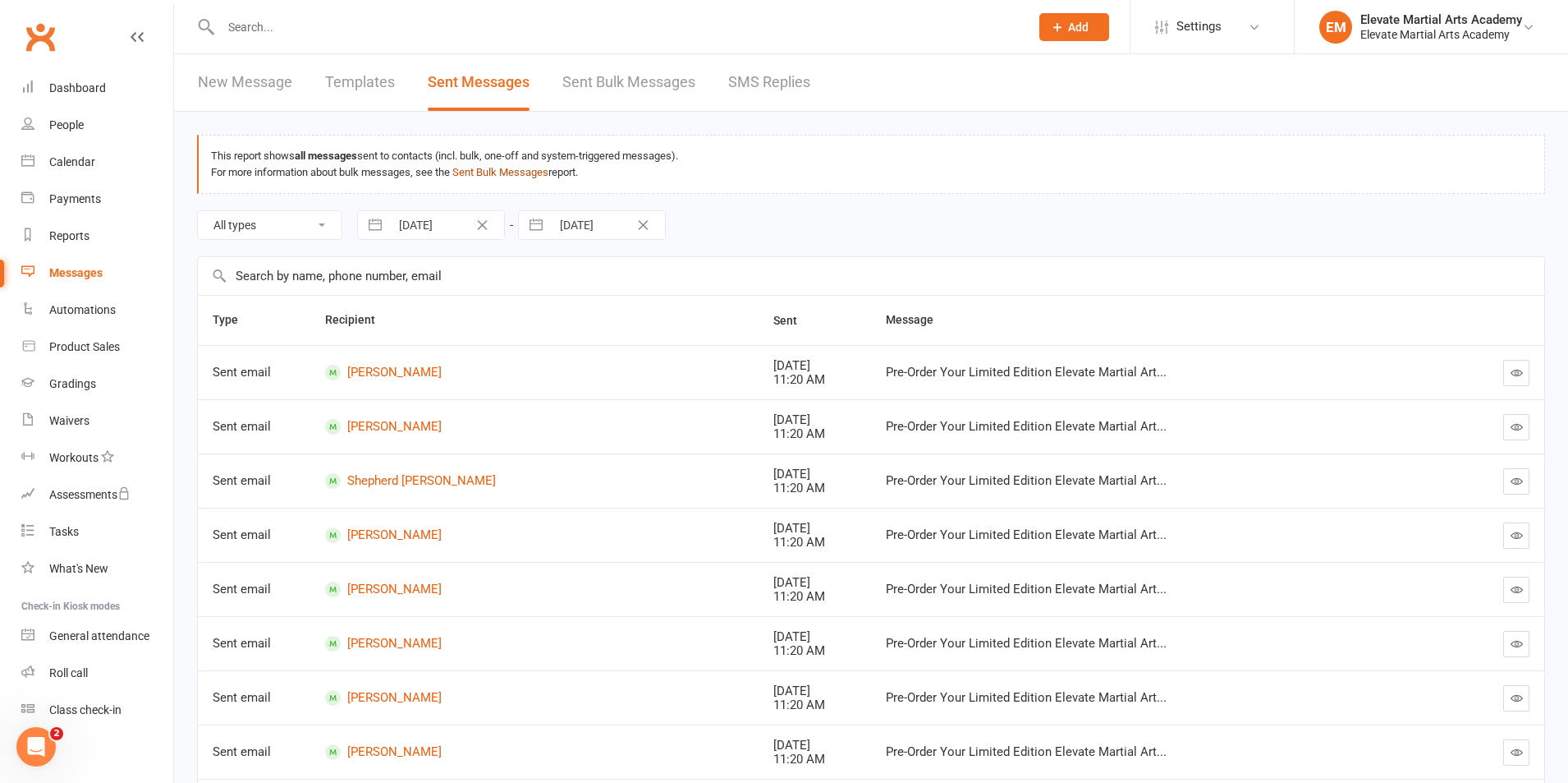
click at [507, 172] on link "Sent Bulk Messages" at bounding box center [500, 172] width 96 height 12
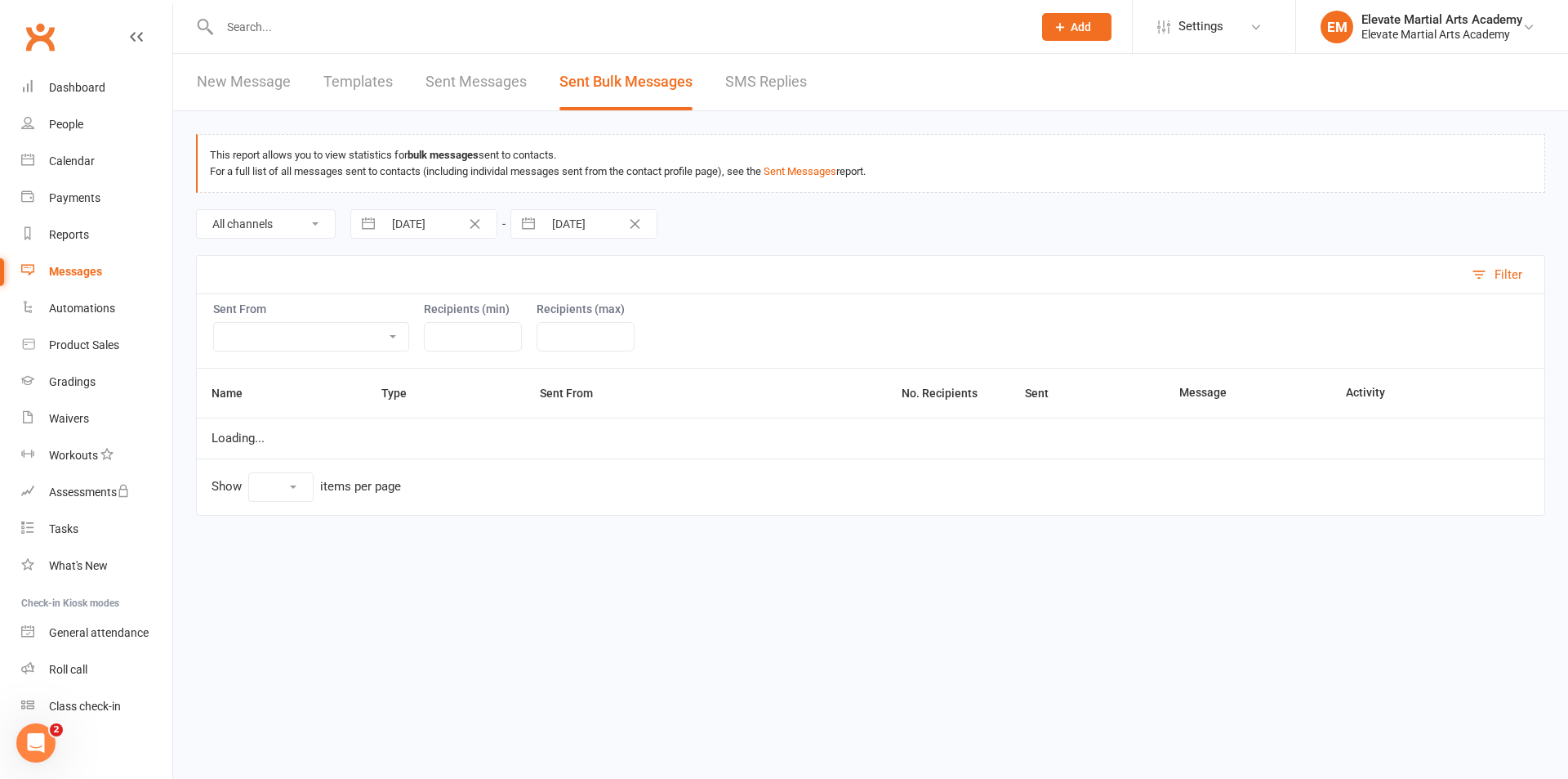
select select "10"
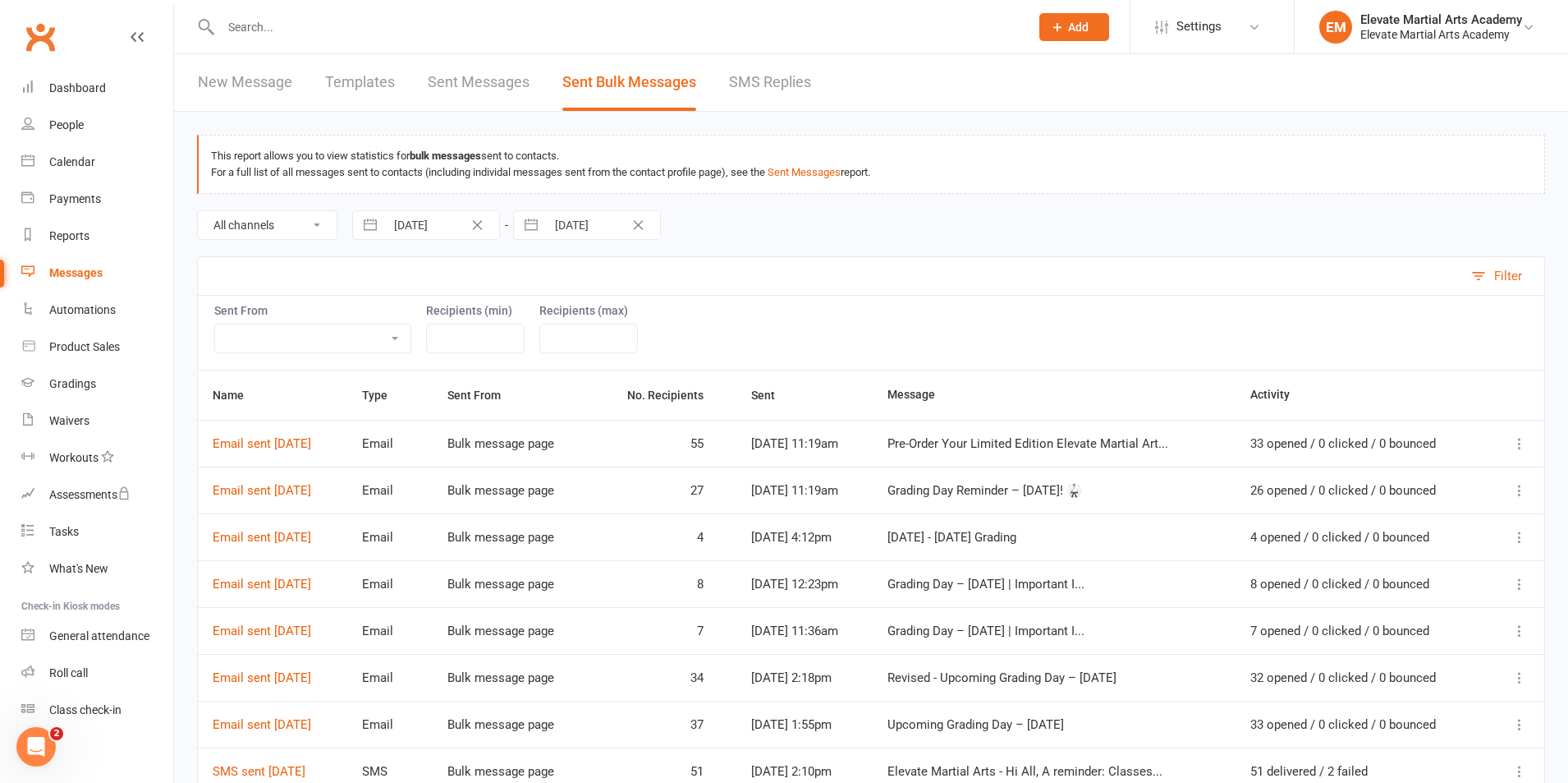
click at [1516, 439] on icon at bounding box center [1520, 444] width 16 height 16
click at [1344, 505] on link "Message Details" at bounding box center [1408, 508] width 225 height 33
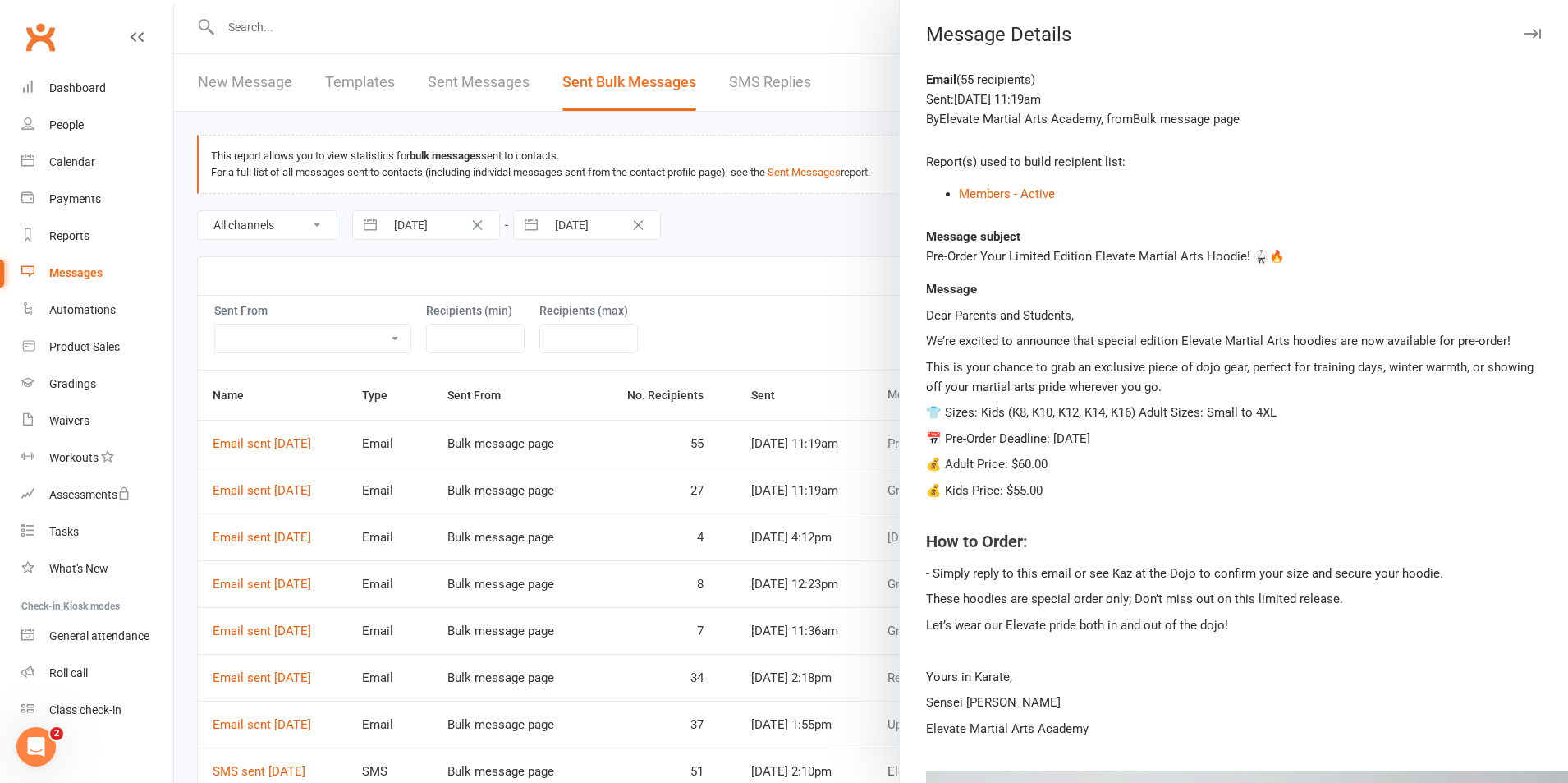
click at [967, 86] on div "Email ( 55 recipients )" at bounding box center [1234, 79] width 616 height 20
click at [1146, 150] on div "Email ( 55 recipients ) Sent: Aug 14, 2025 11:19am By Elevate Martial Arts Acad…" at bounding box center [1234, 720] width 669 height 1301
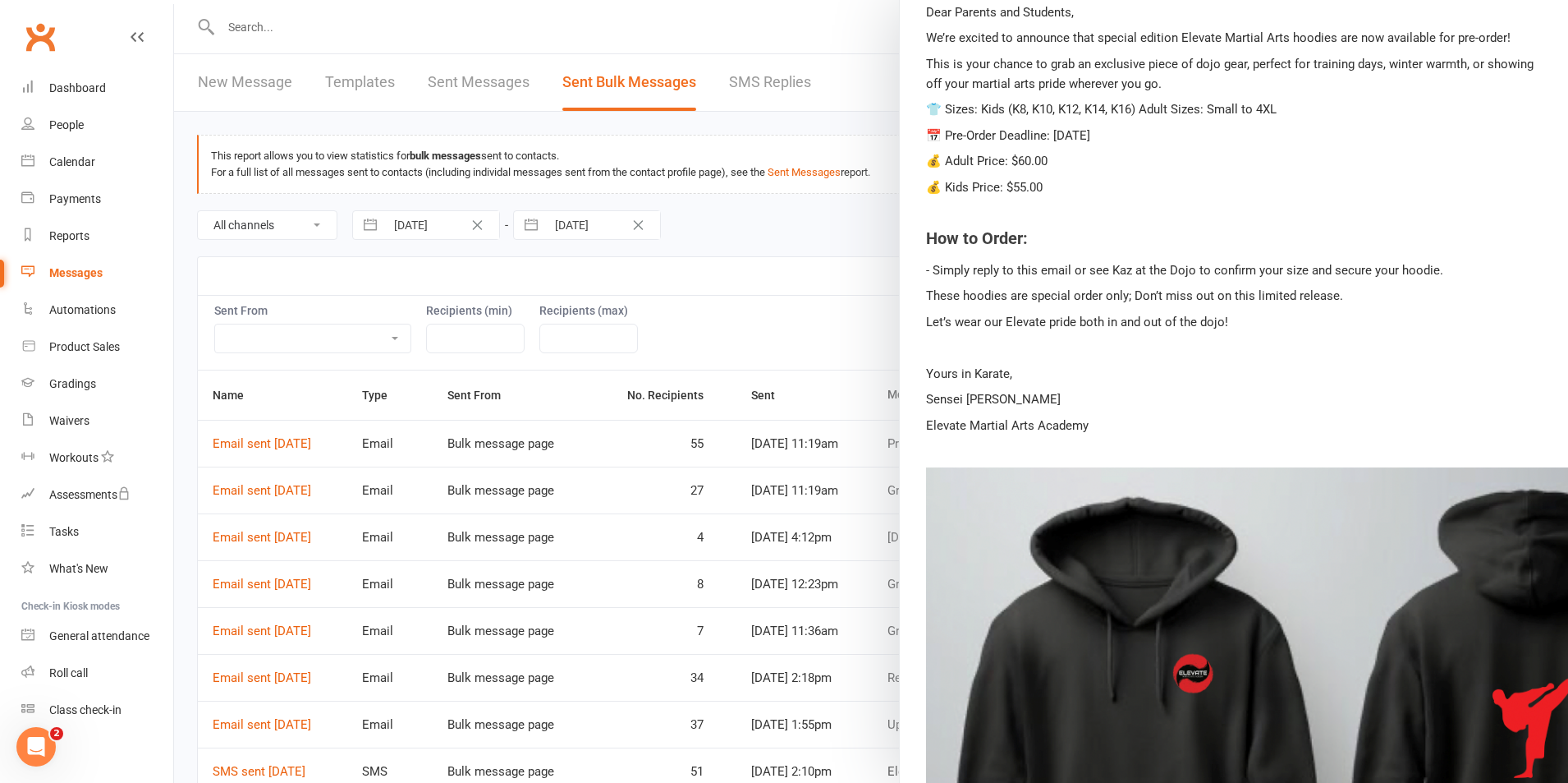
scroll to position [600, 0]
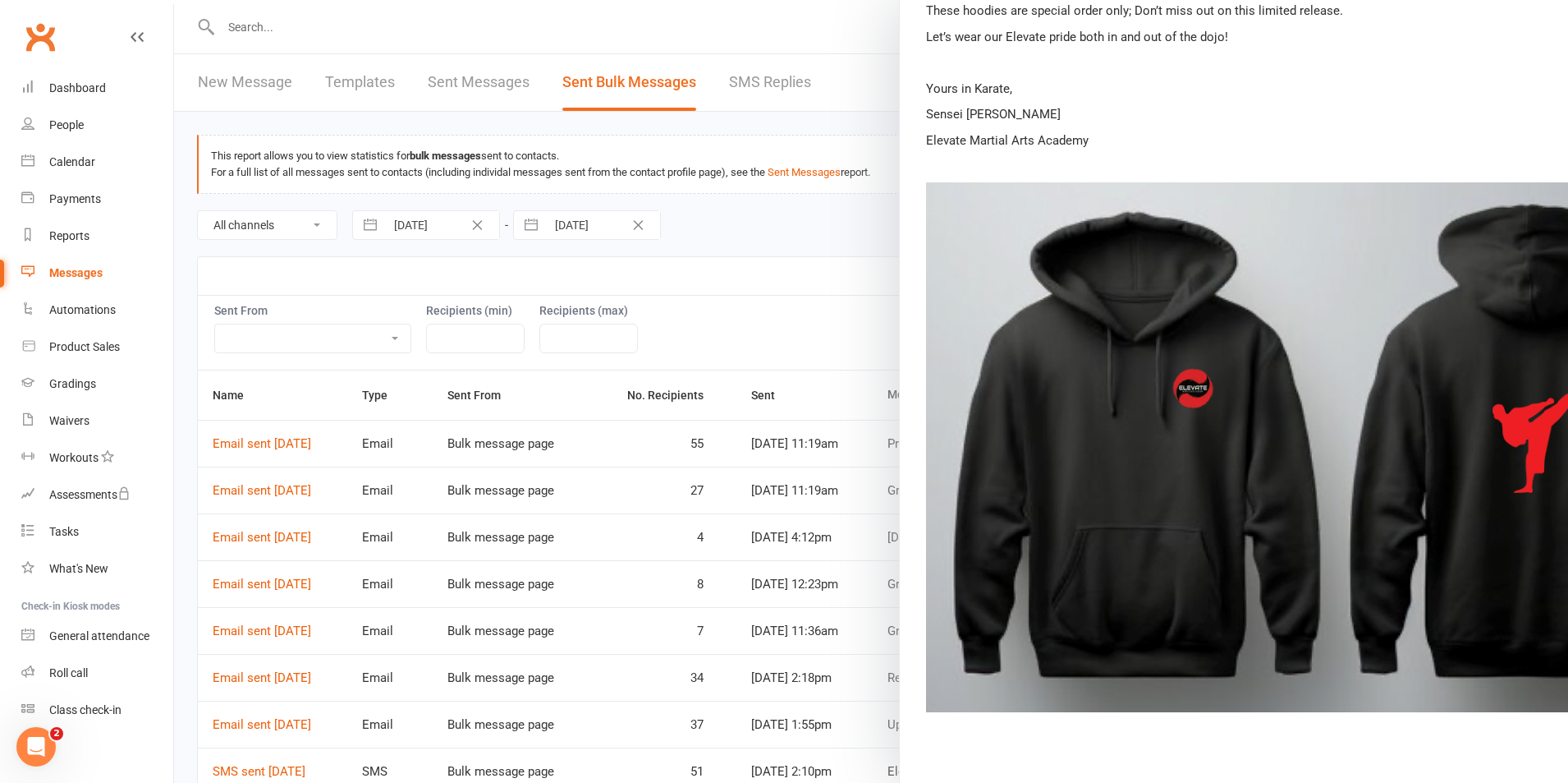
click at [552, 17] on div at bounding box center [871, 391] width 1394 height 783
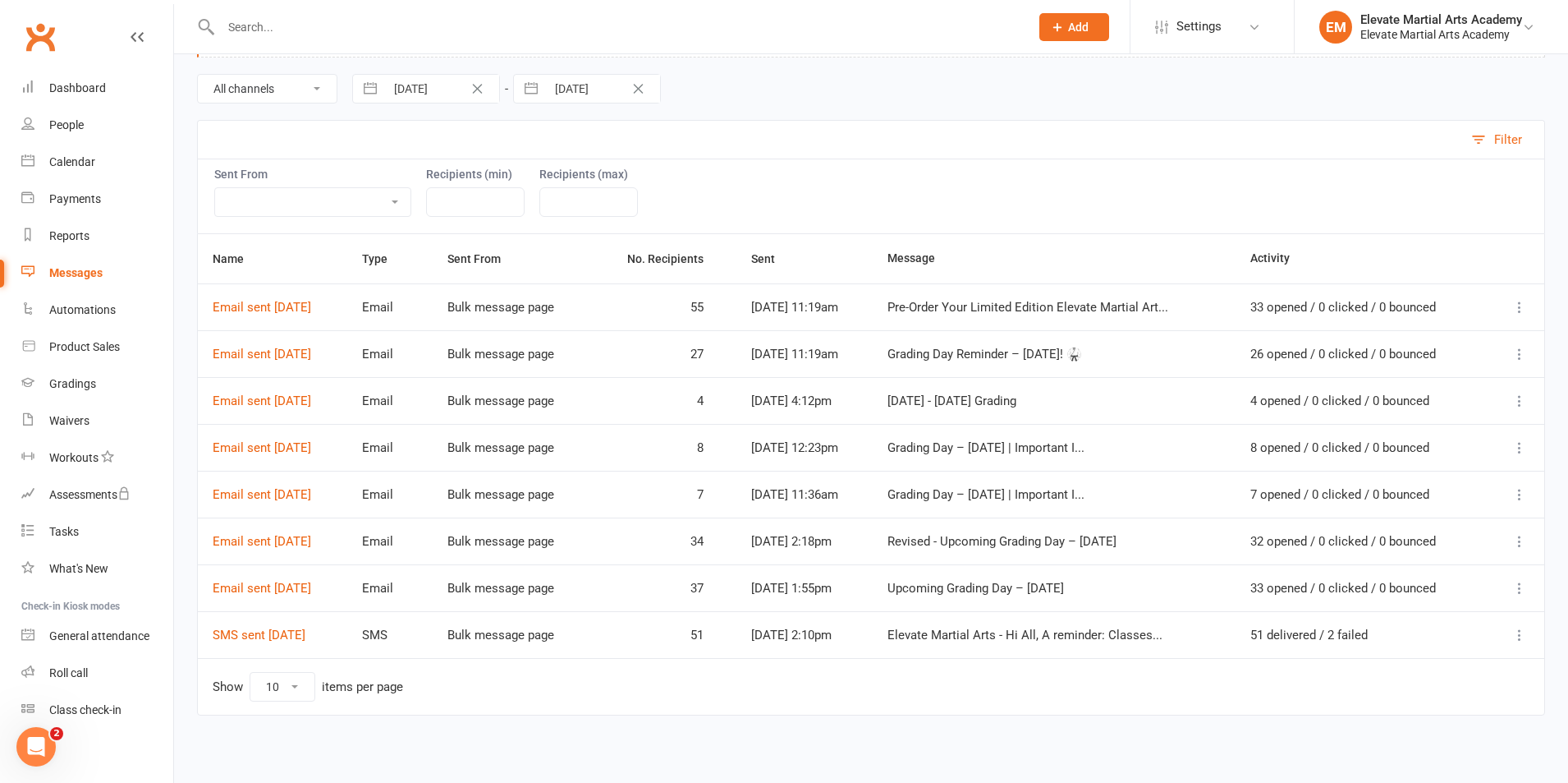
scroll to position [139, 0]
click at [287, 632] on link "SMS sent 14 Jul 2025" at bounding box center [259, 632] width 93 height 15
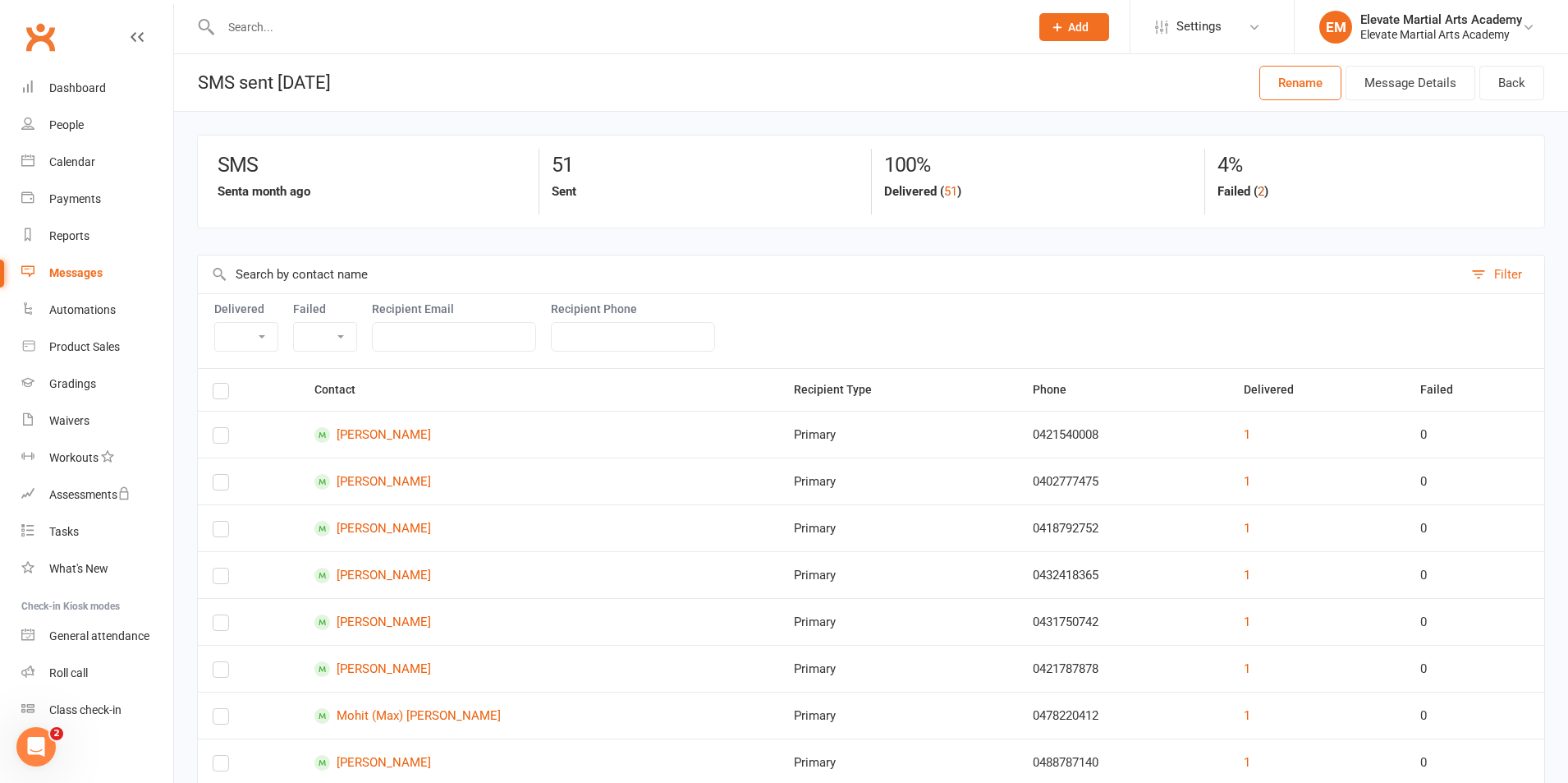
click at [1258, 192] on button "2" at bounding box center [1261, 192] width 6 height 20
select select "true"
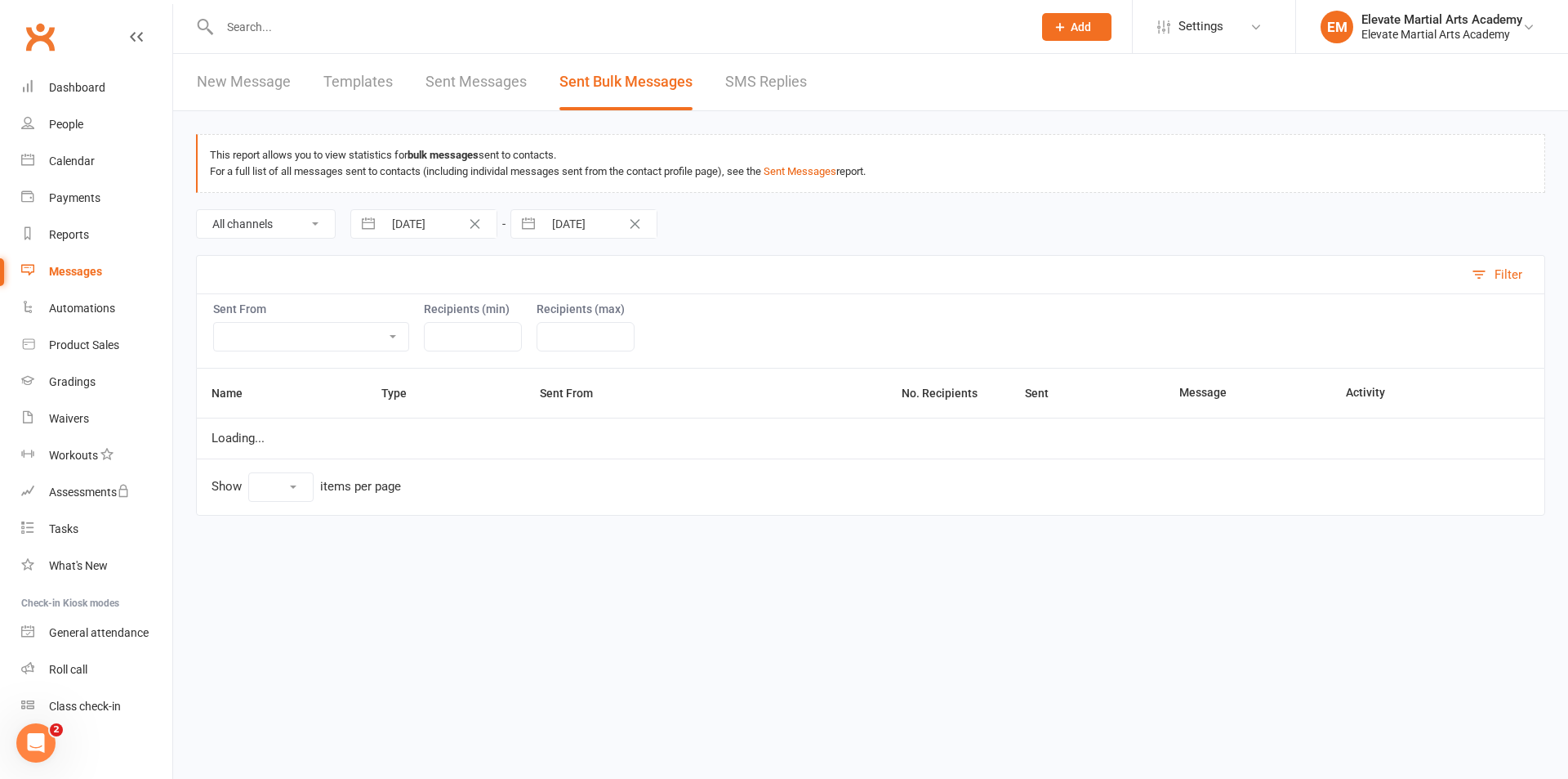
select select "10"
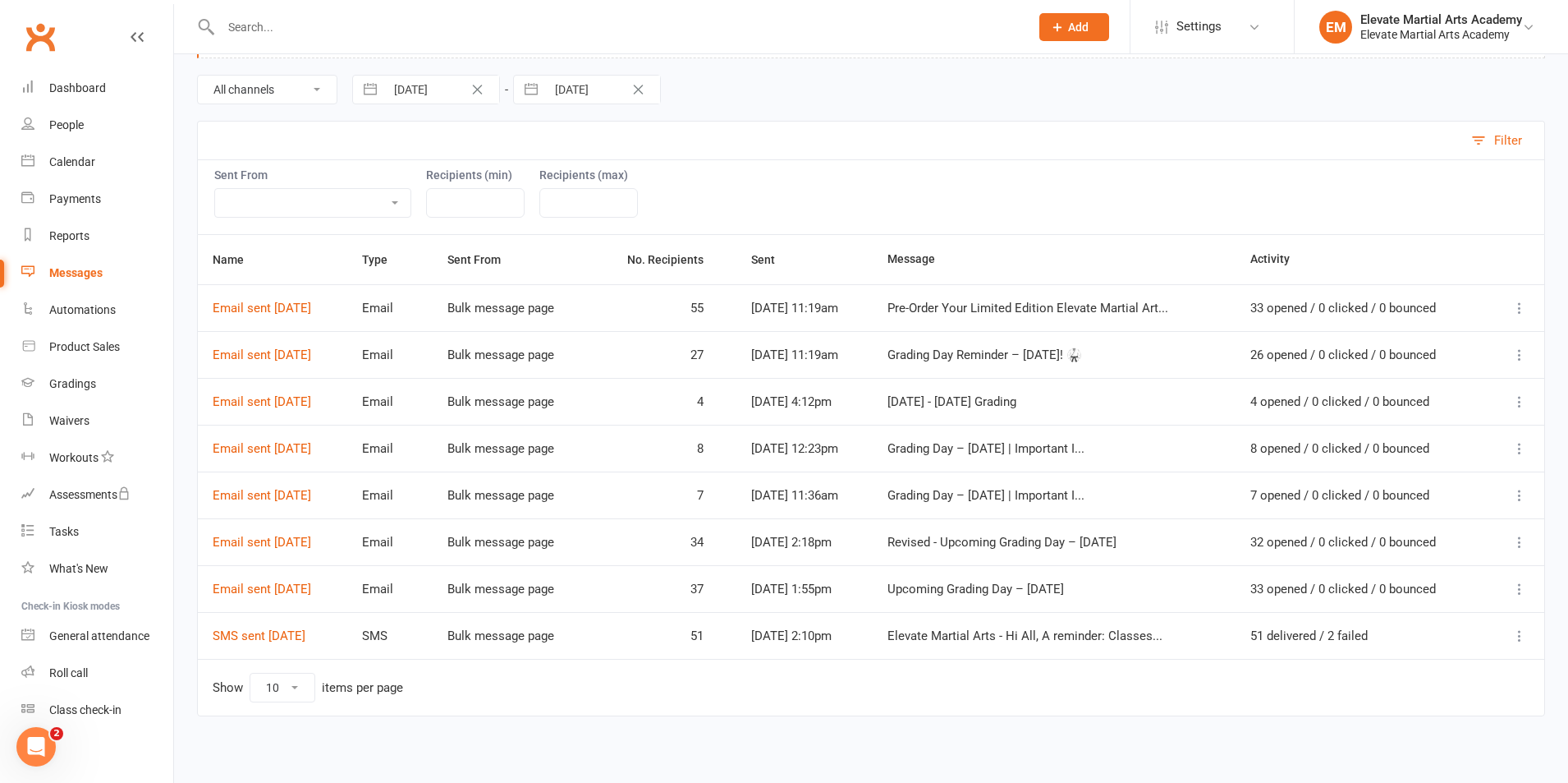
scroll to position [139, 0]
click at [292, 627] on link "SMS sent 14 Jul 2025" at bounding box center [259, 632] width 93 height 15
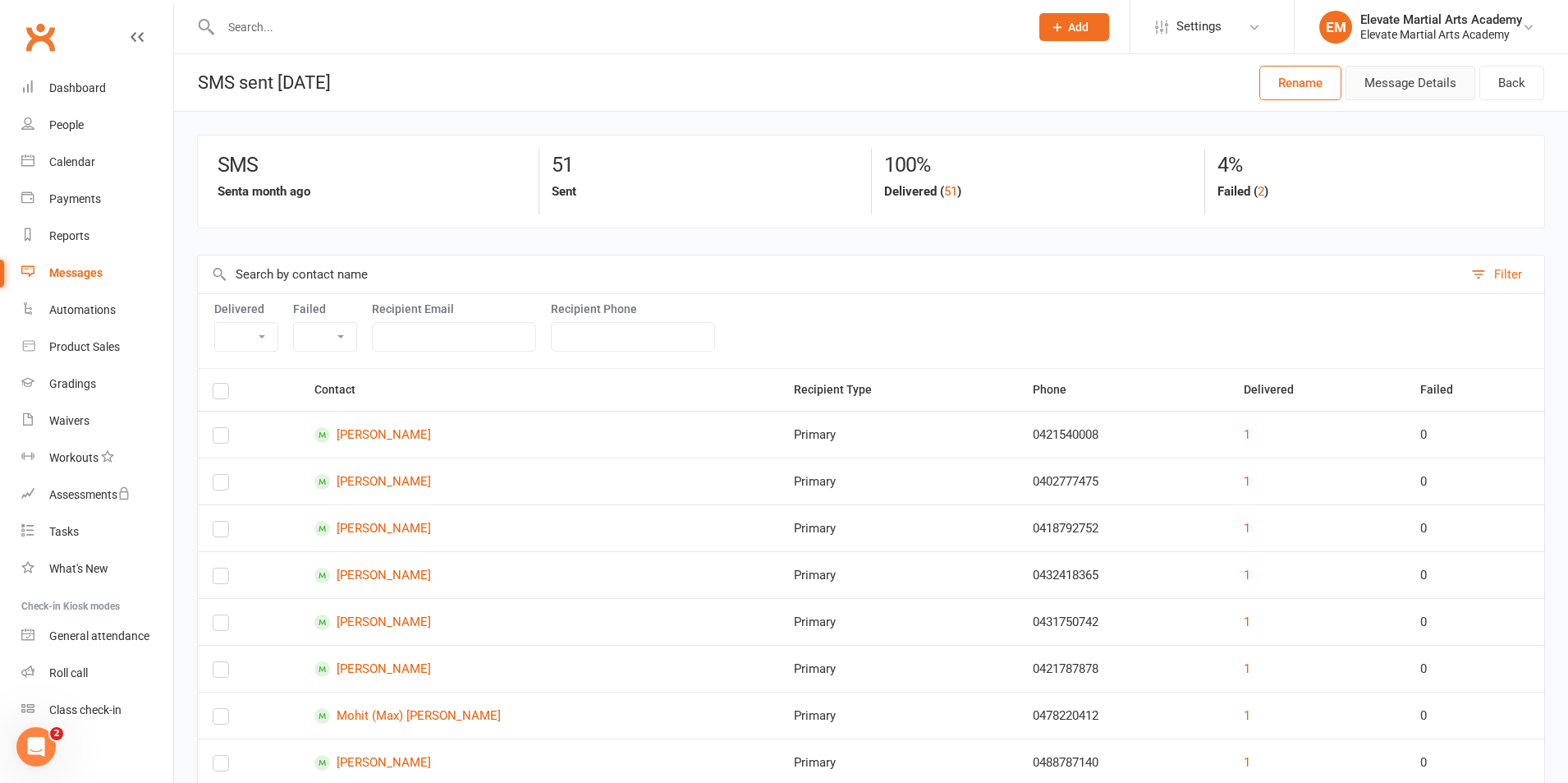
click at [1412, 79] on button "Message Details" at bounding box center [1410, 83] width 130 height 35
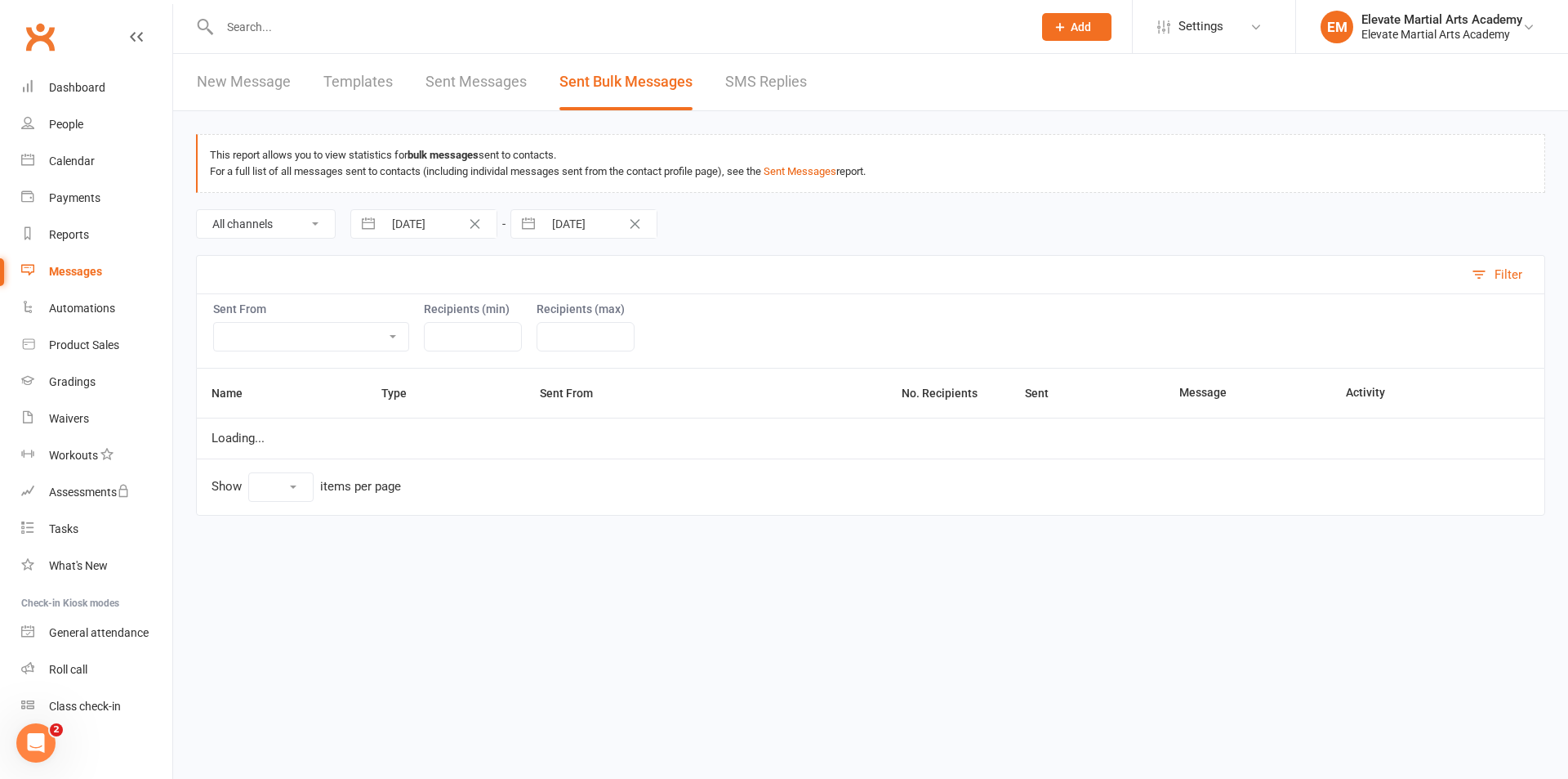
select select "10"
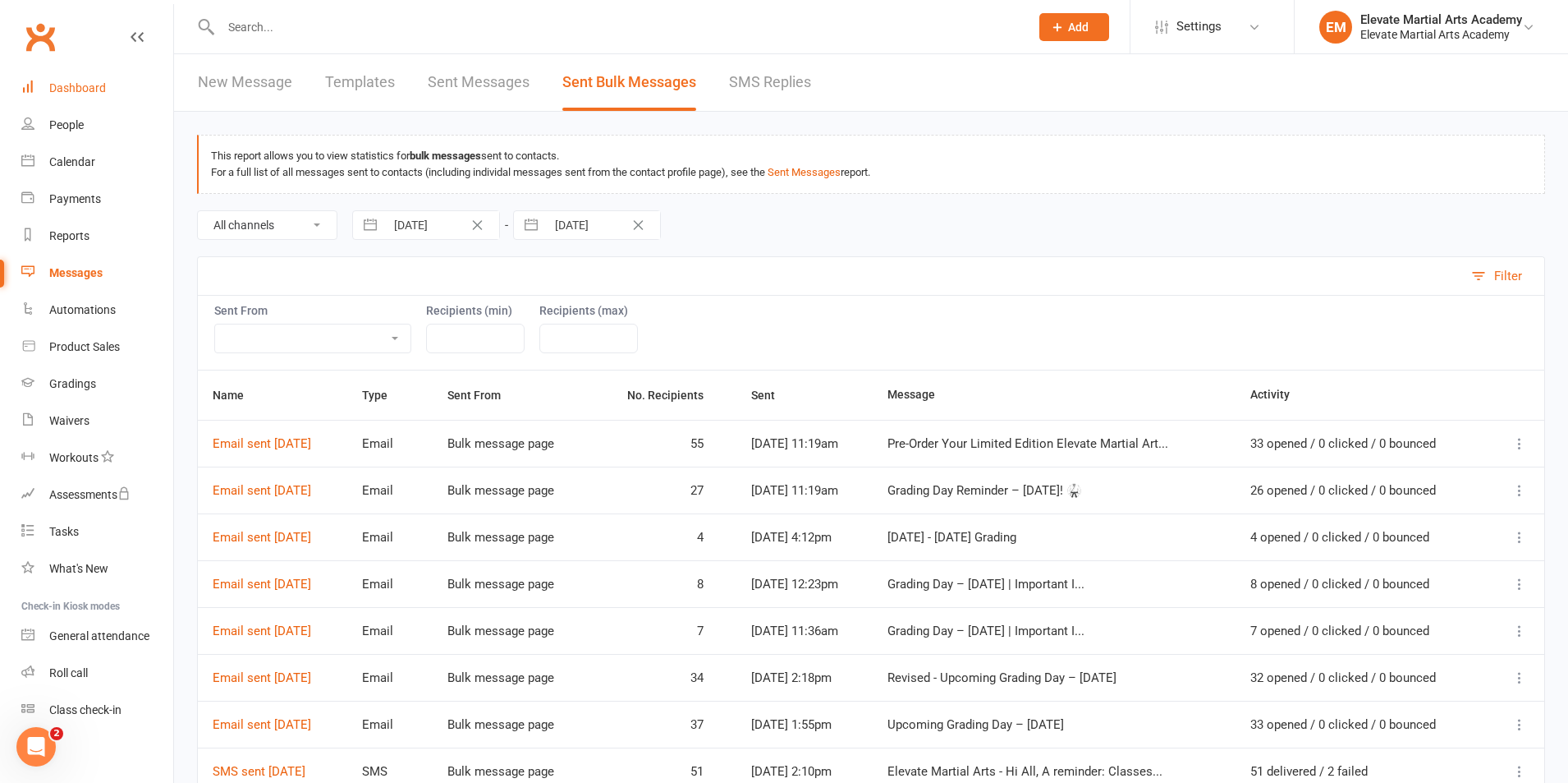
click at [66, 87] on div "Dashboard" at bounding box center [77, 87] width 57 height 13
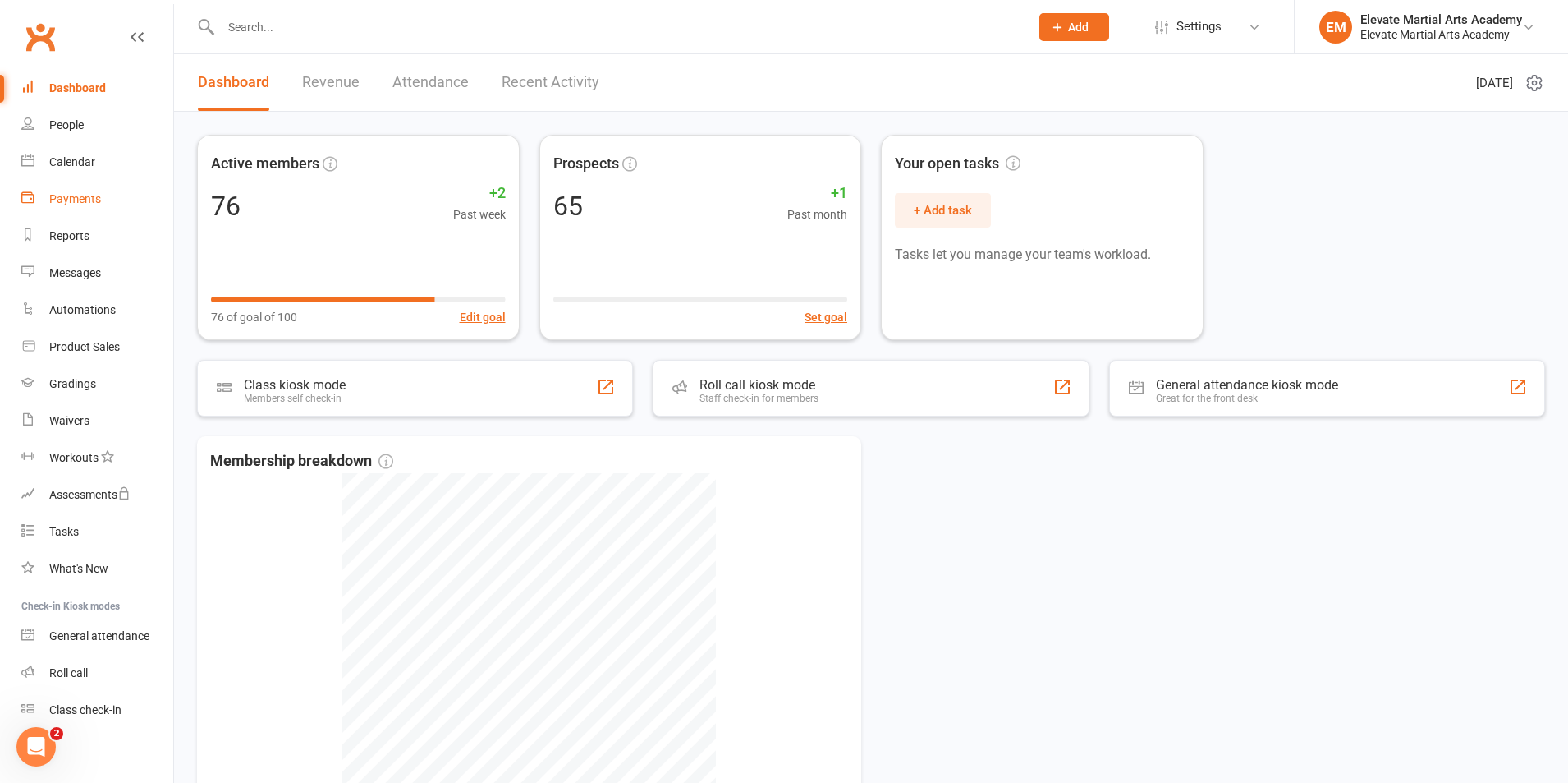
click at [76, 199] on div "Payments" at bounding box center [75, 199] width 52 height 13
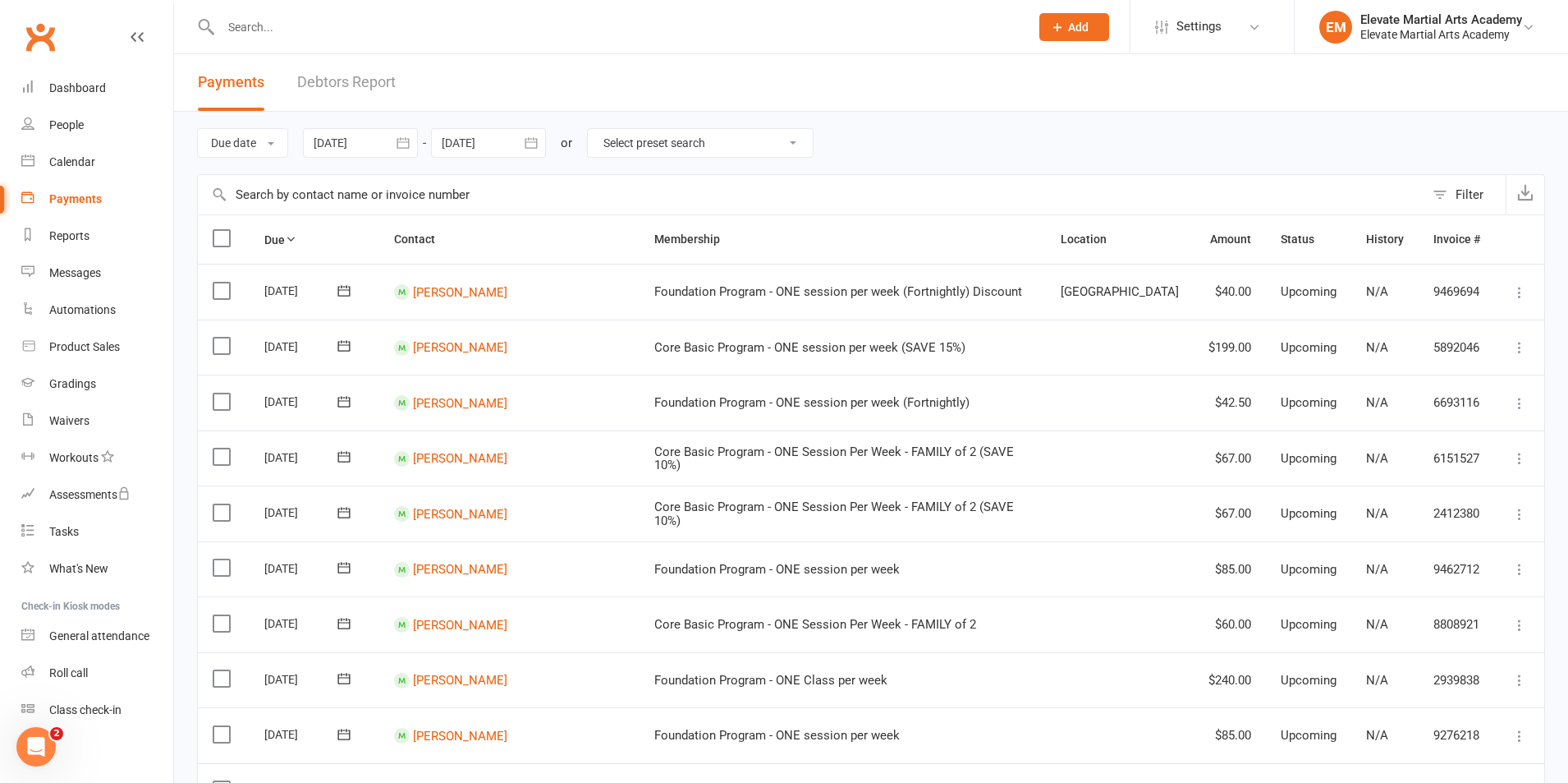
click at [313, 27] on input "text" at bounding box center [617, 28] width 802 height 23
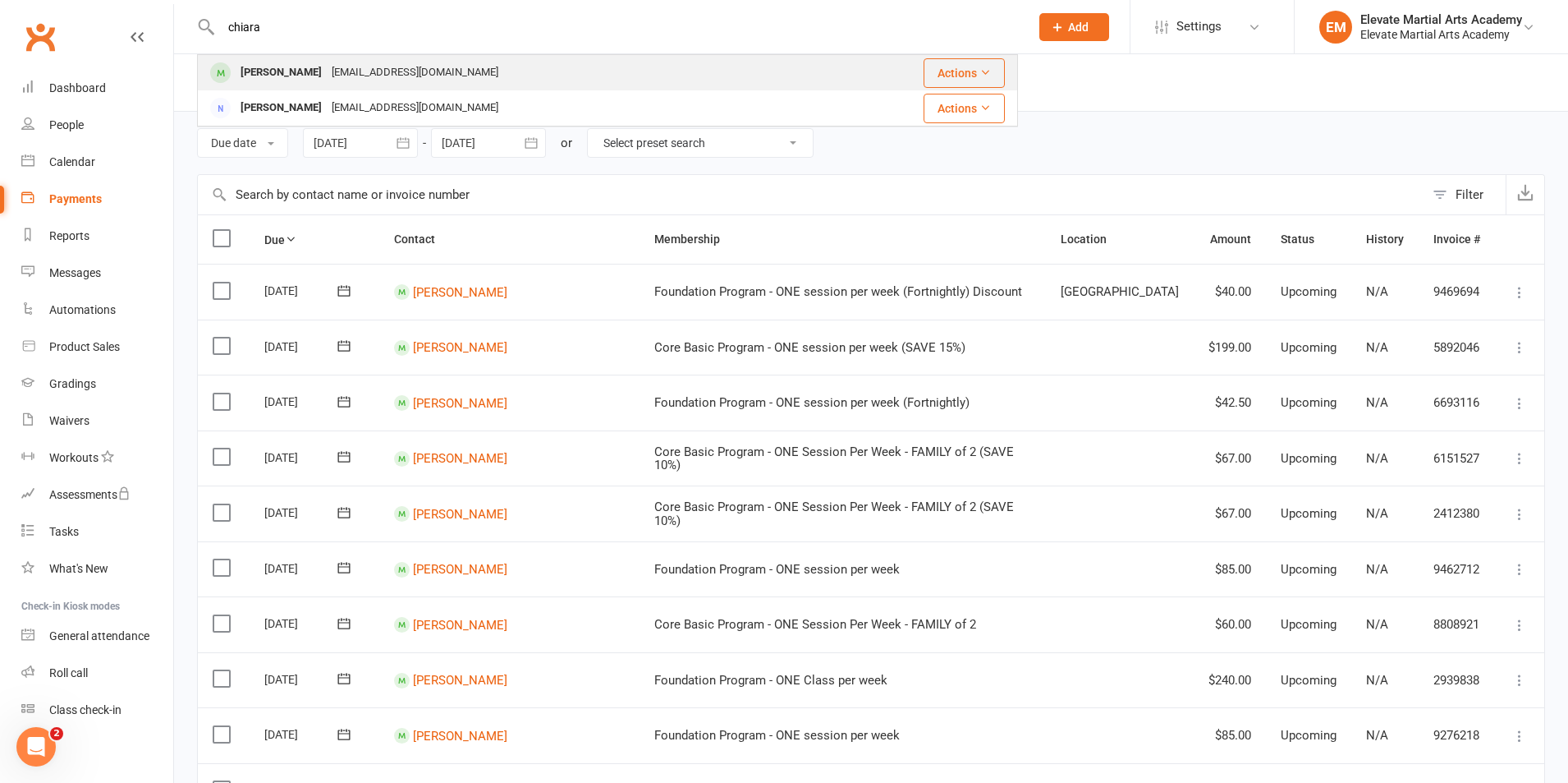
type input "chiara"
click at [305, 71] on div "[PERSON_NAME]" at bounding box center [281, 72] width 91 height 24
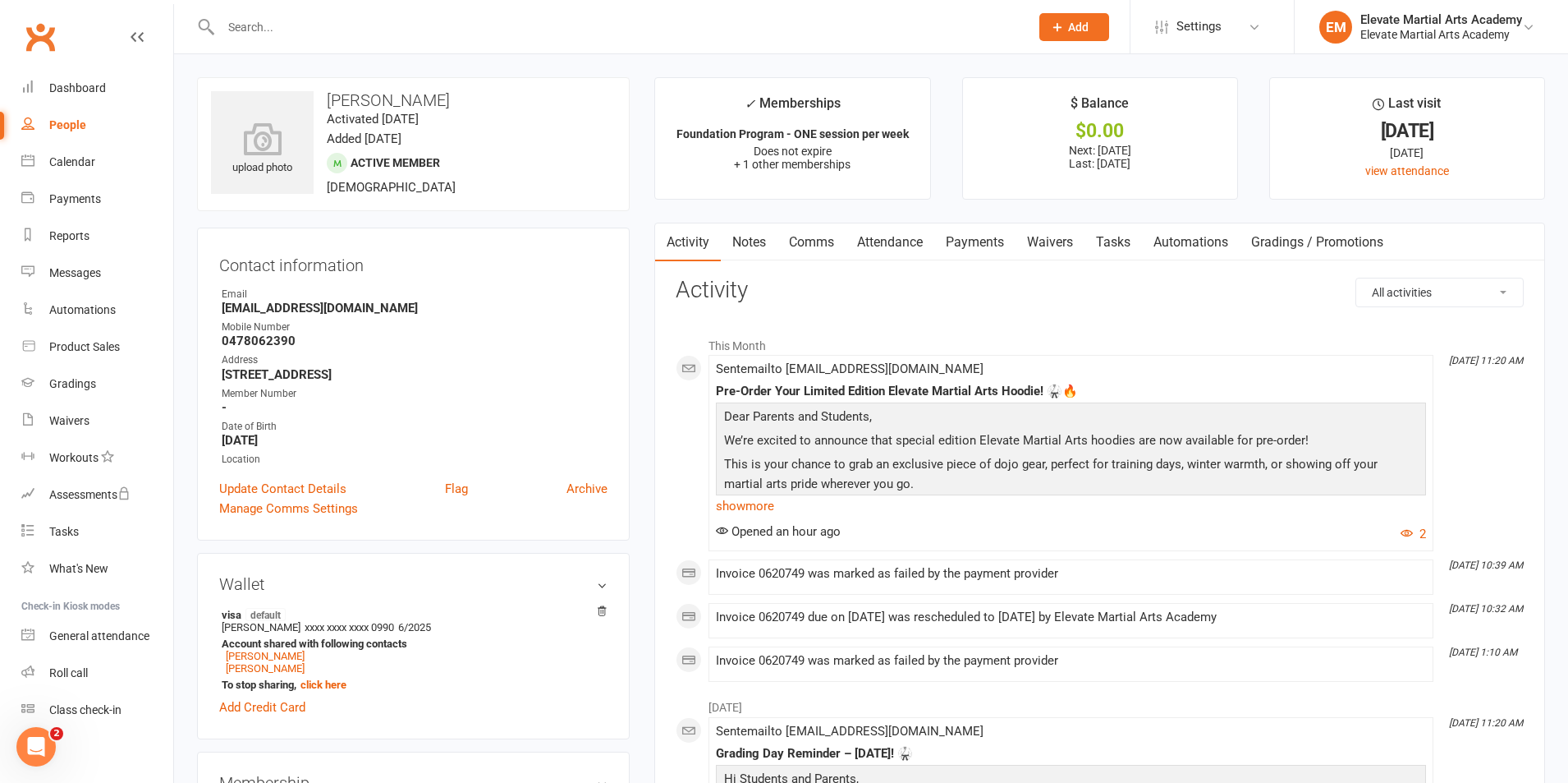
click at [965, 245] on link "Payments" at bounding box center [974, 242] width 81 height 37
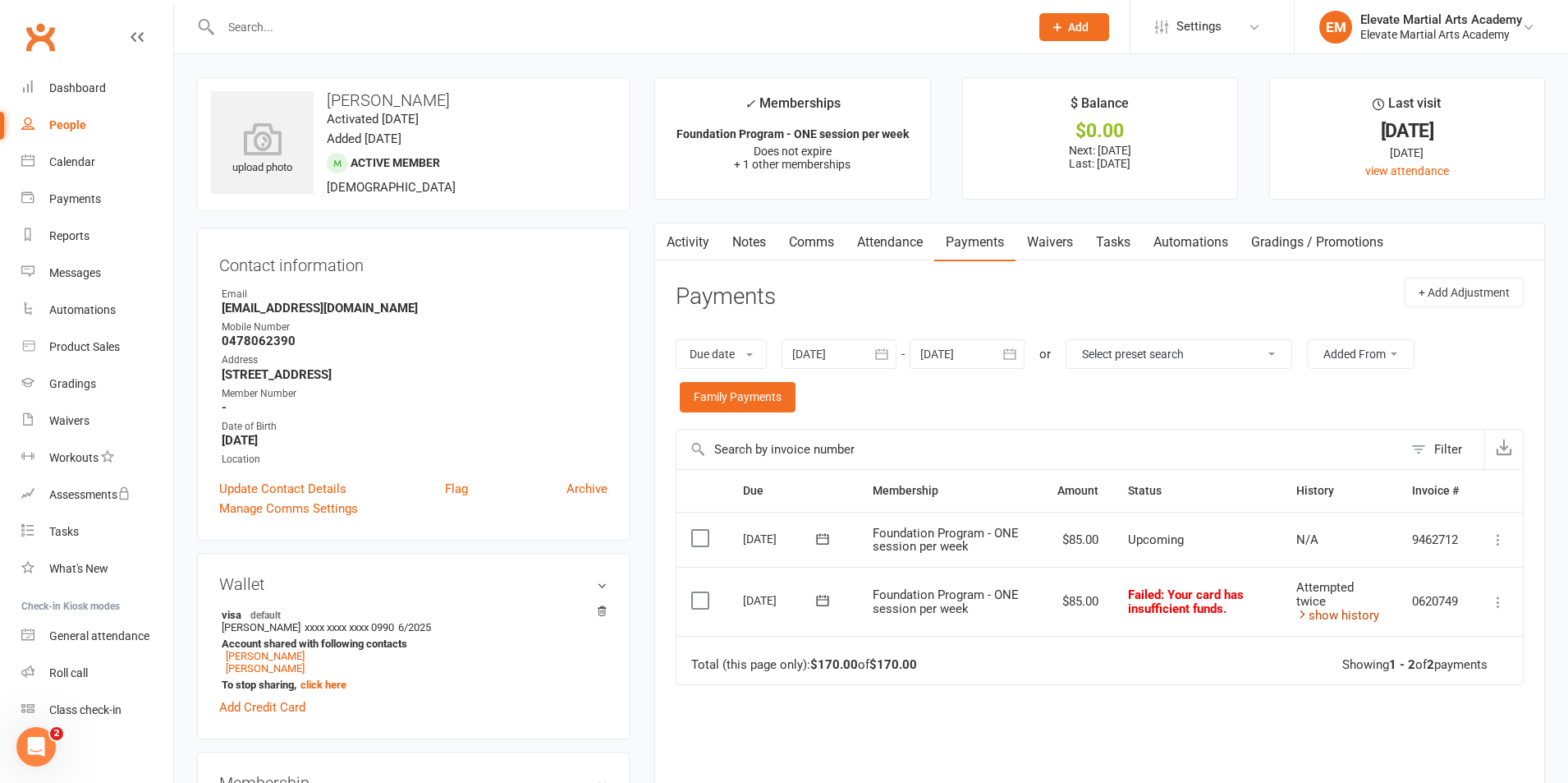
click at [1370, 614] on link "show history" at bounding box center [1337, 615] width 83 height 15
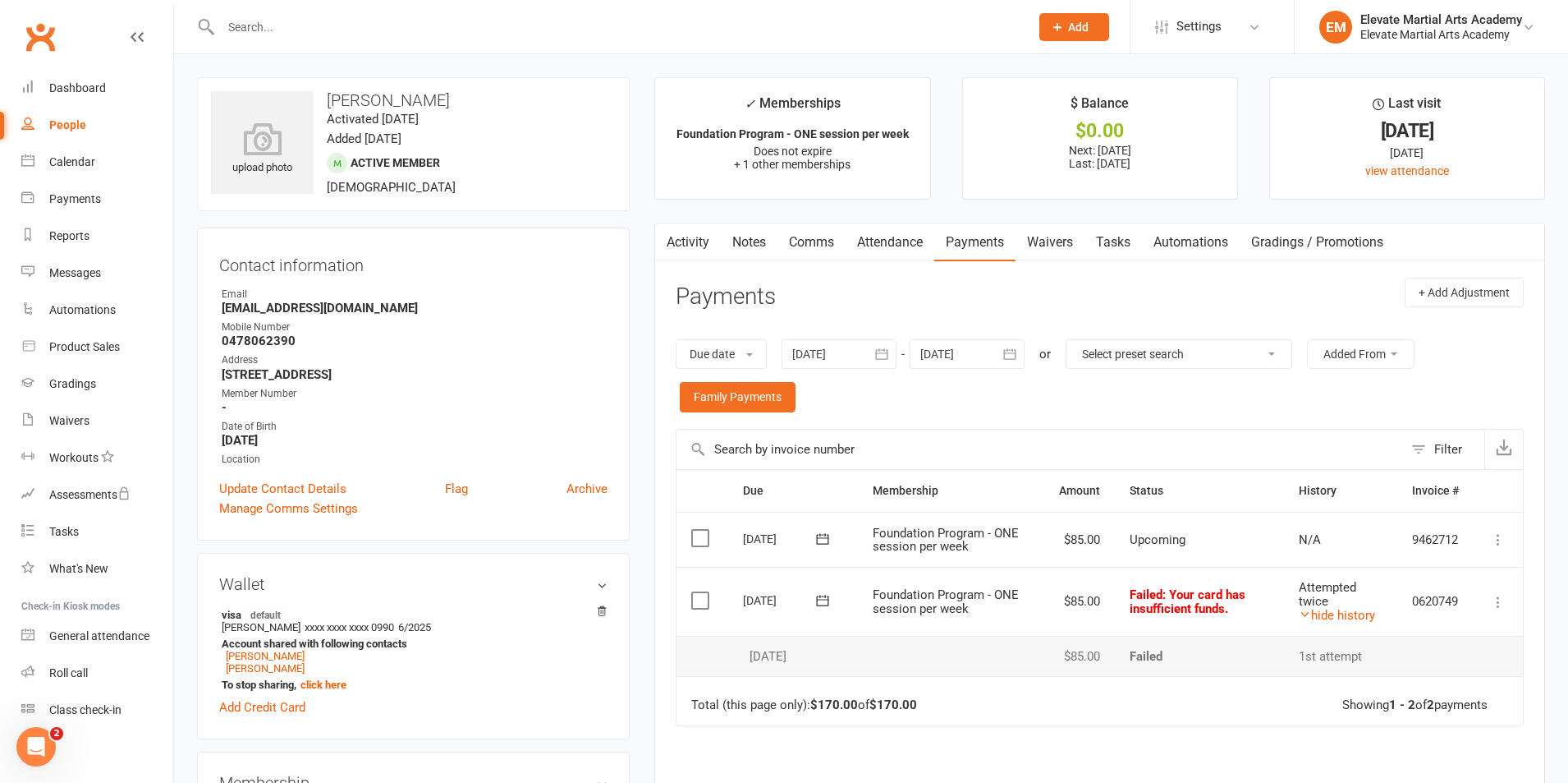
click at [820, 599] on icon at bounding box center [823, 600] width 12 height 11
click at [951, 754] on span "14" at bounding box center [954, 760] width 13 height 13
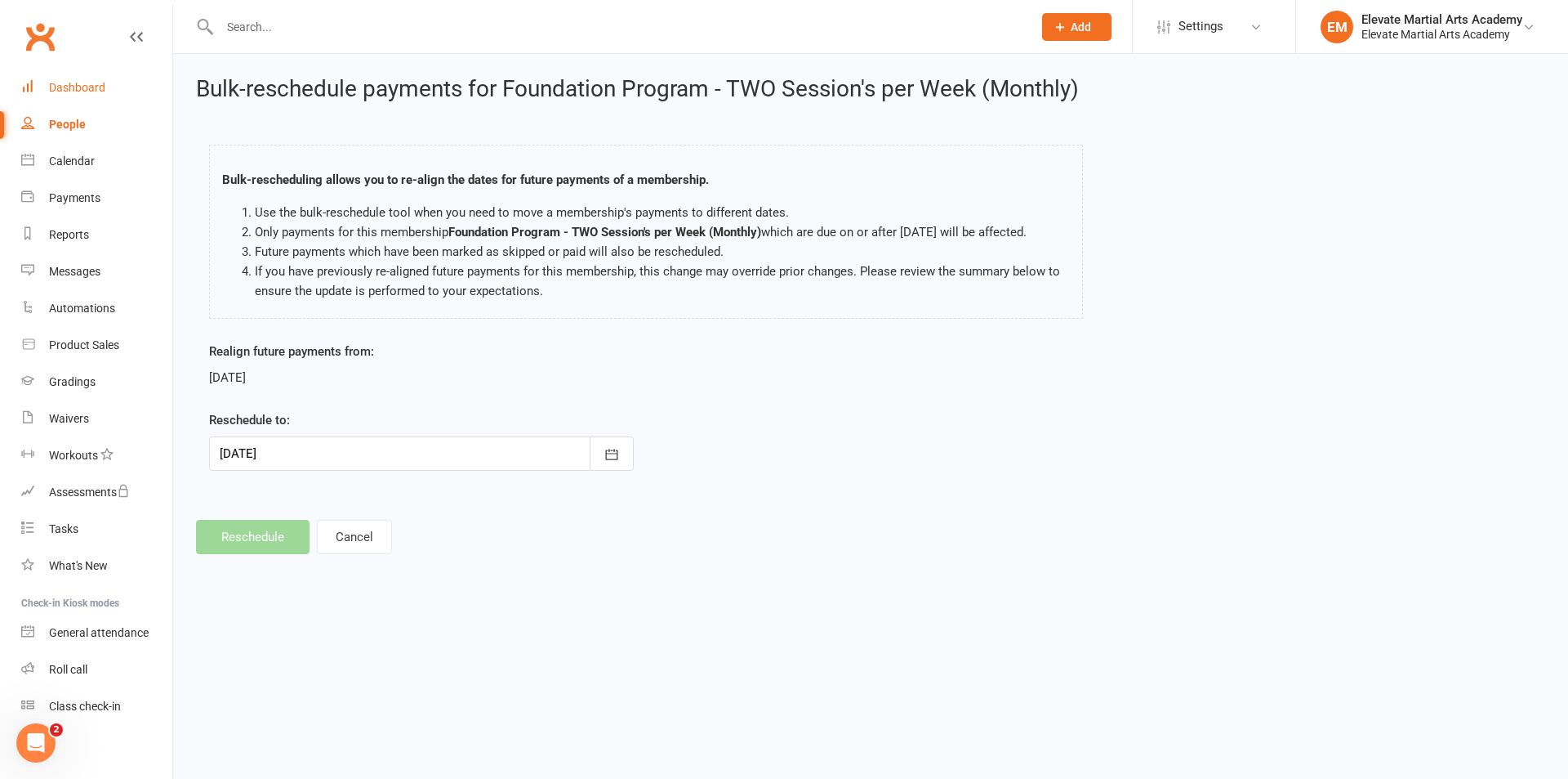
click at [79, 87] on div "Dashboard" at bounding box center [77, 87] width 57 height 13
